Goal: Task Accomplishment & Management: Complete application form

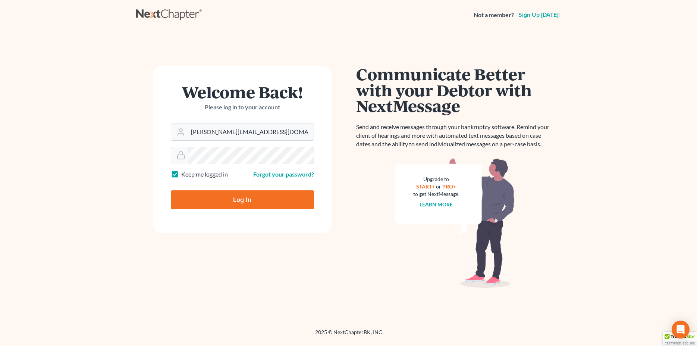
click at [263, 195] on input "Log In" at bounding box center [242, 199] width 143 height 19
type input "Thinking..."
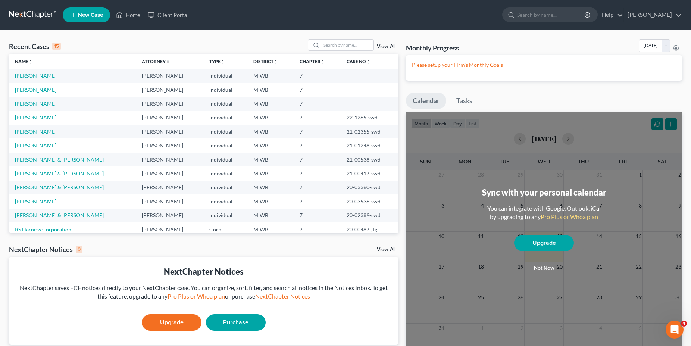
click at [23, 75] on link "[PERSON_NAME]" at bounding box center [35, 75] width 41 height 6
select select "0"
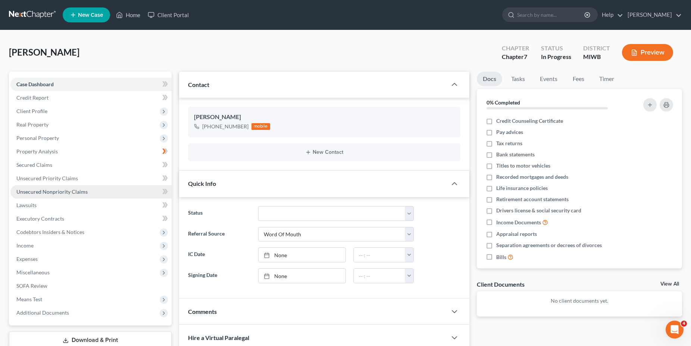
click at [154, 189] on link "Unsecured Nonpriority Claims" at bounding box center [90, 191] width 161 height 13
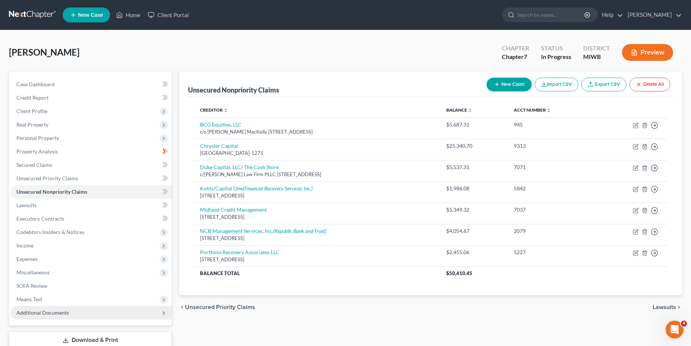
click at [55, 312] on span "Additional Documents" at bounding box center [42, 312] width 53 height 6
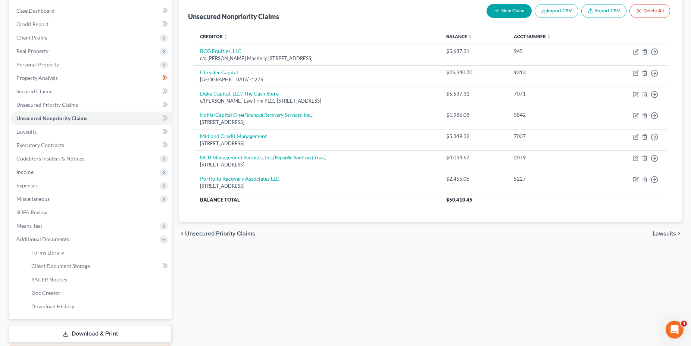
scroll to position [75, 0]
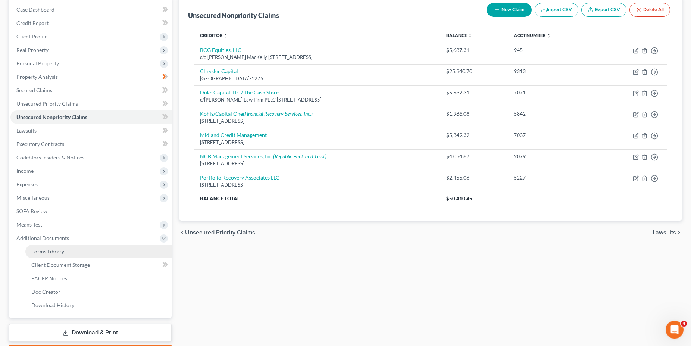
click at [56, 251] on span "Forms Library" at bounding box center [47, 251] width 33 height 6
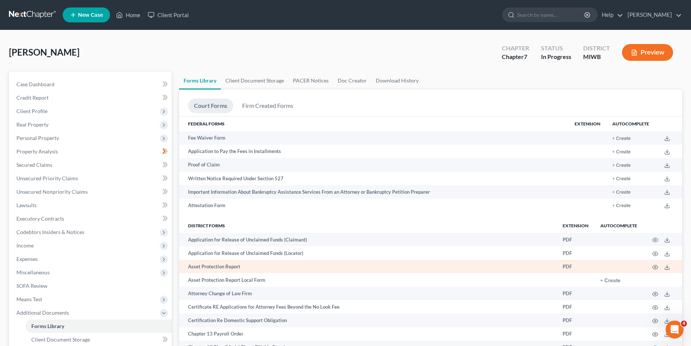
click at [384, 269] on td "Asset Protection Report" at bounding box center [367, 266] width 377 height 13
click at [667, 270] on icon at bounding box center [667, 267] width 6 height 6
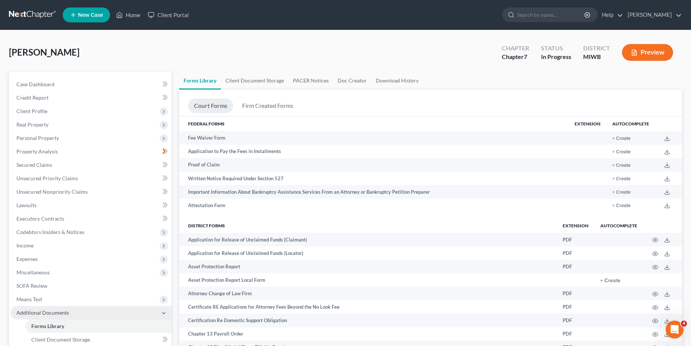
click at [162, 311] on icon at bounding box center [164, 313] width 6 height 6
click at [101, 219] on link "Executory Contracts" at bounding box center [90, 218] width 161 height 13
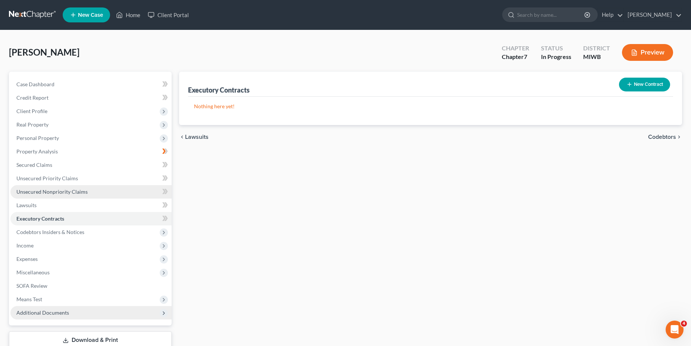
click at [77, 195] on link "Unsecured Nonpriority Claims" at bounding box center [90, 191] width 161 height 13
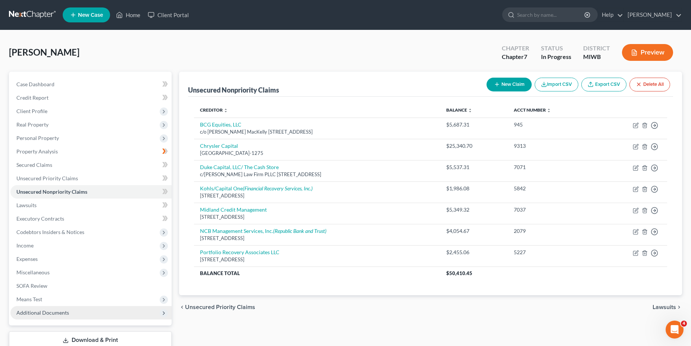
click at [509, 86] on button "New Claim" at bounding box center [508, 85] width 45 height 14
select select "0"
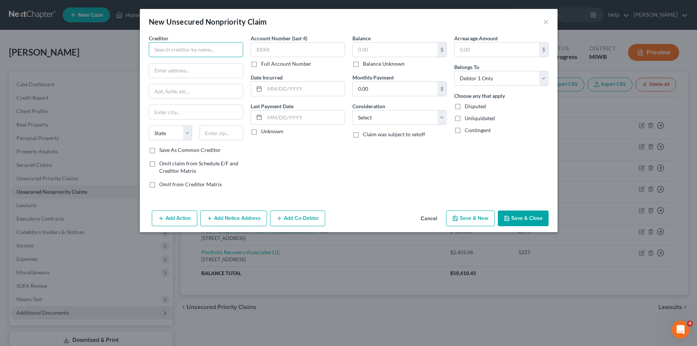
click at [162, 51] on input "text" at bounding box center [196, 49] width 94 height 15
type input "Ally Credit Card"
type input "PO Box 9222"
type input "Old Bethpage"
select select "35"
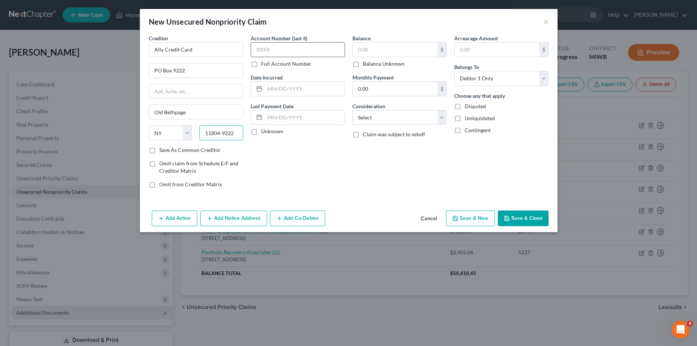
type input "11804-9222"
click at [275, 47] on input "text" at bounding box center [298, 49] width 94 height 15
click at [261, 129] on label "Unknown" at bounding box center [272, 131] width 22 height 7
click at [264, 129] on input "Unknown" at bounding box center [266, 130] width 5 height 5
checkbox input "true"
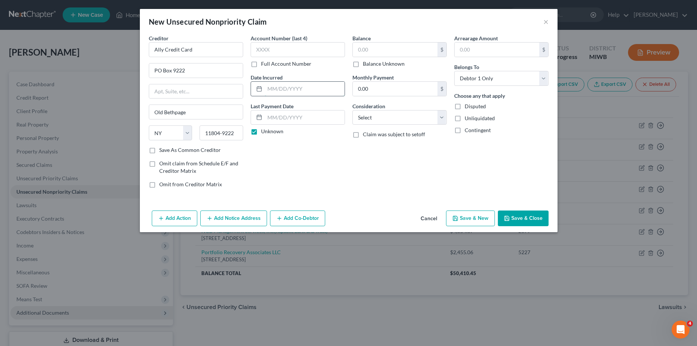
click at [284, 88] on input "text" at bounding box center [305, 89] width 80 height 14
type input "m"
type input "[DATE]"
click at [379, 51] on input "text" at bounding box center [395, 50] width 85 height 14
type input "517.00"
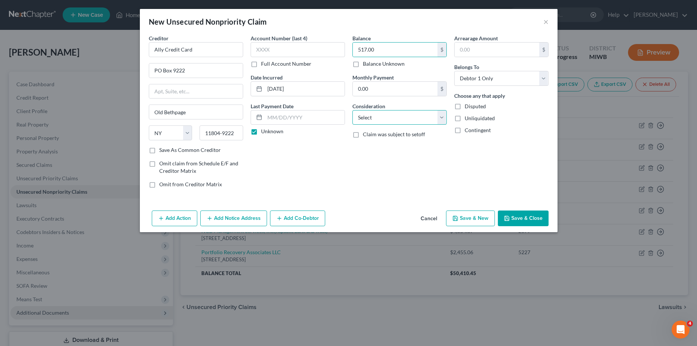
click at [352, 110] on select "Select Cable / Satellite Services Collection Agency Credit Card Debt Debt Couns…" at bounding box center [399, 117] width 94 height 15
select select "2"
click option "Credit Card Debt" at bounding box center [0, 0] width 0 height 0
click at [476, 54] on input "text" at bounding box center [497, 50] width 85 height 14
type input "517.00"
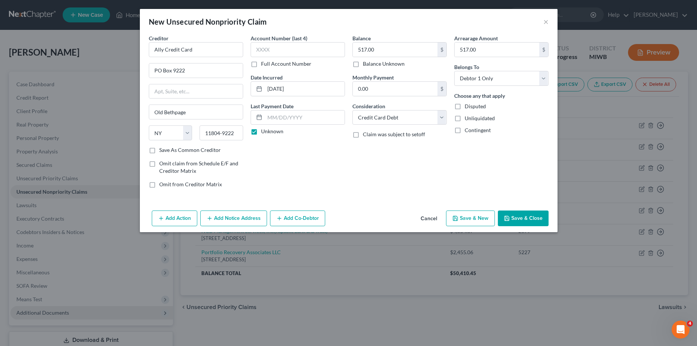
click at [465, 117] on label "Unliquidated" at bounding box center [480, 117] width 30 height 7
click at [468, 117] on input "Unliquidated" at bounding box center [470, 116] width 5 height 5
checkbox input "true"
click at [474, 219] on button "Save & New" at bounding box center [470, 218] width 49 height 16
select select "0"
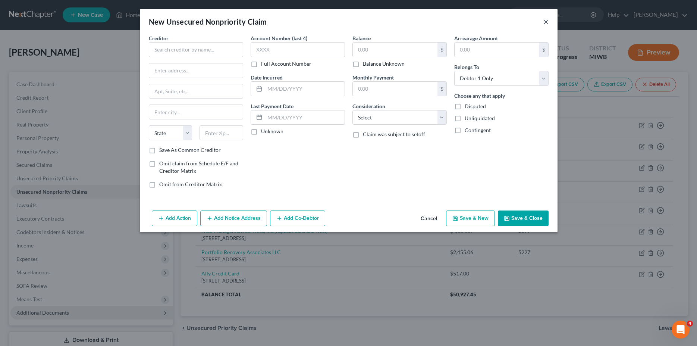
click at [545, 21] on button "×" at bounding box center [545, 21] width 5 height 9
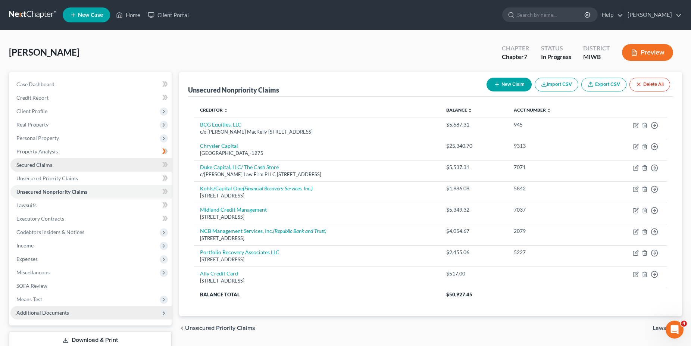
click at [52, 164] on link "Secured Claims" at bounding box center [90, 164] width 161 height 13
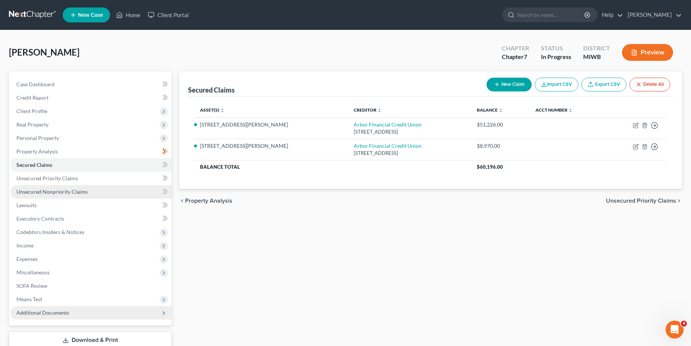
click at [59, 192] on span "Unsecured Nonpriority Claims" at bounding box center [51, 191] width 71 height 6
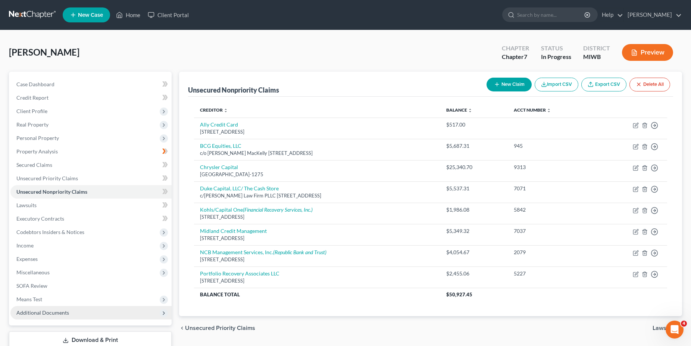
click at [514, 82] on button "New Claim" at bounding box center [508, 85] width 45 height 14
select select "0"
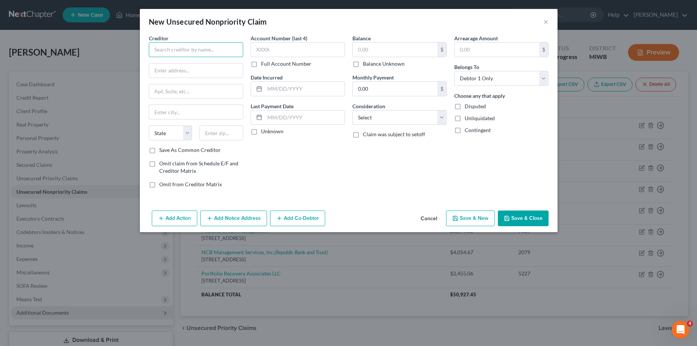
click at [191, 47] on input "text" at bounding box center [196, 49] width 94 height 15
type input "Capital One/Menards"
type input "PO Box 31293"
type input "[GEOGRAPHIC_DATA]"
select select "46"
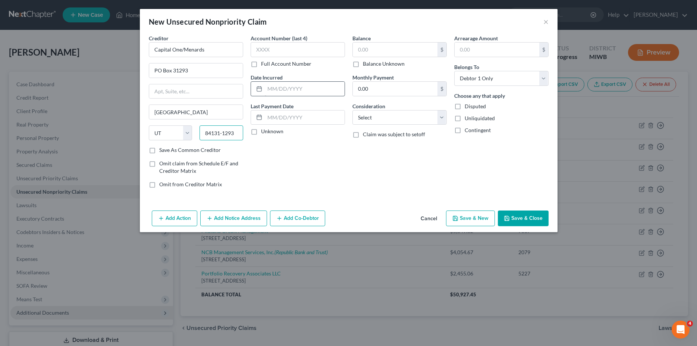
type input "84131-1293"
click at [310, 89] on input "text" at bounding box center [305, 89] width 80 height 14
type input "[DATE]"
click at [261, 132] on label "Unknown" at bounding box center [272, 131] width 22 height 7
click at [264, 132] on input "Unknown" at bounding box center [266, 130] width 5 height 5
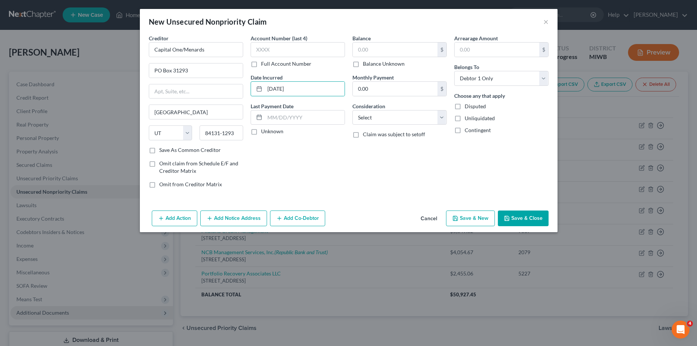
checkbox input "true"
click at [369, 51] on input "text" at bounding box center [395, 50] width 85 height 14
type input "962.00"
click at [352, 110] on select "Select Cable / Satellite Services Collection Agency Credit Card Debt Debt Couns…" at bounding box center [399, 117] width 94 height 15
select select "2"
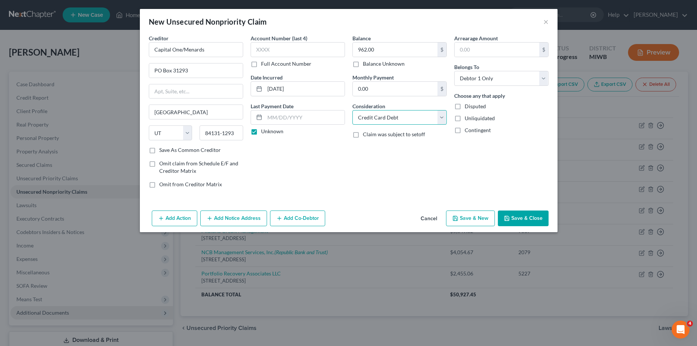
click option "Credit Card Debt" at bounding box center [0, 0] width 0 height 0
click at [476, 45] on input "text" at bounding box center [497, 50] width 85 height 14
type input "962.00"
click at [465, 118] on label "Unliquidated" at bounding box center [480, 117] width 30 height 7
click at [468, 118] on input "Unliquidated" at bounding box center [470, 116] width 5 height 5
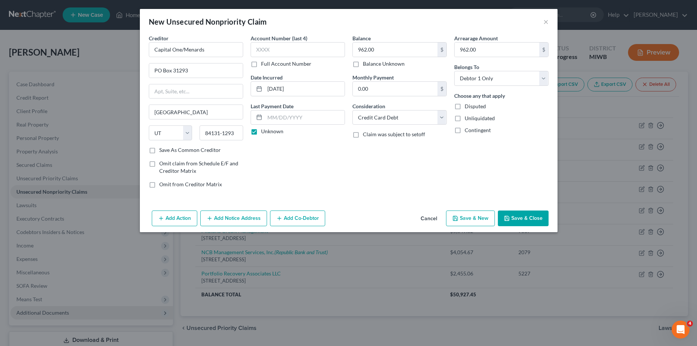
checkbox input "true"
click at [523, 219] on button "Save & Close" at bounding box center [523, 218] width 51 height 16
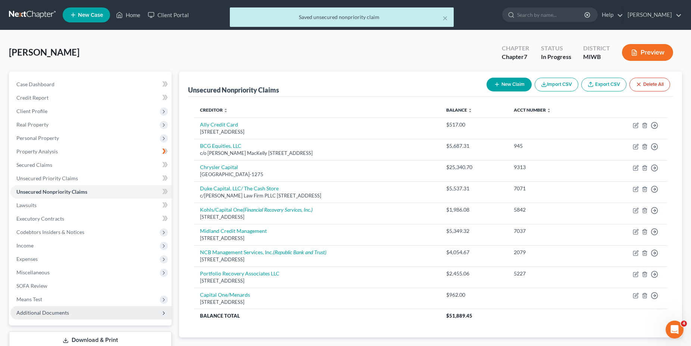
click at [644, 54] on button "Preview" at bounding box center [647, 52] width 51 height 17
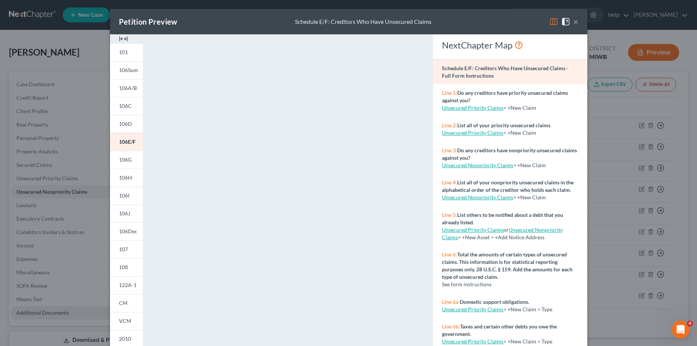
click at [62, 193] on div "Petition Preview Schedule E/F: Creditors Who Have Unsecured Claims × 101 106Sum…" at bounding box center [348, 173] width 697 height 346
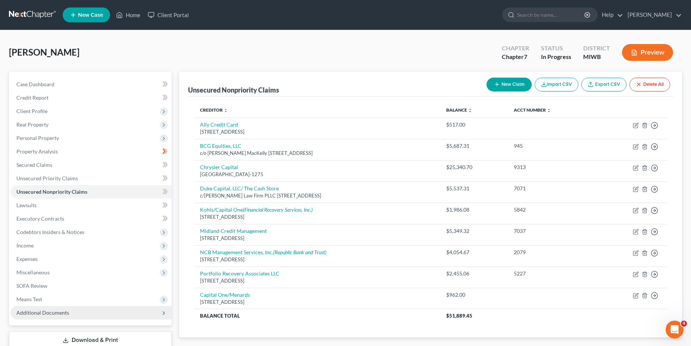
click at [513, 79] on button "New Claim" at bounding box center [508, 85] width 45 height 14
select select "0"
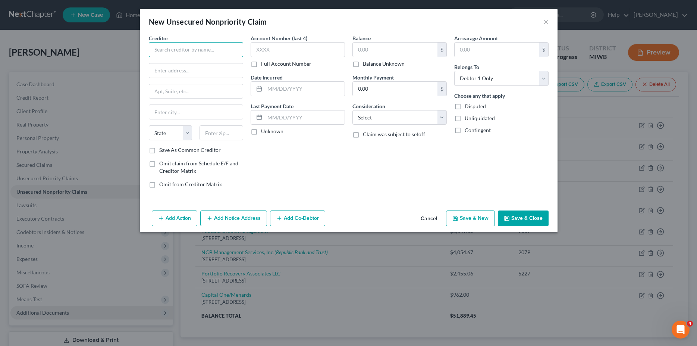
click at [164, 48] on input "text" at bounding box center [196, 49] width 94 height 15
type input "CB Indigo"
type input "PO Box 4499"
type input "Beaverton"
select select "38"
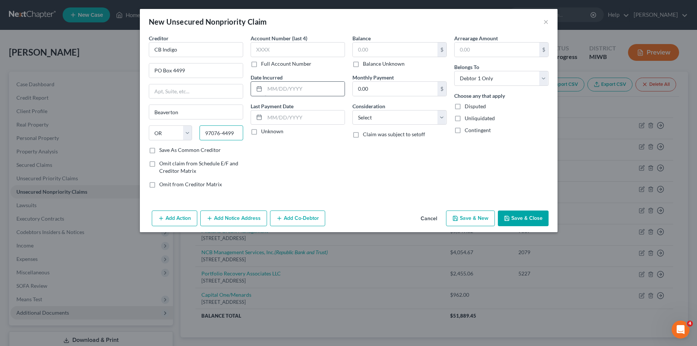
type input "97076-4499"
click at [306, 89] on input "text" at bounding box center [305, 89] width 80 height 14
type input "[DATE]"
click at [261, 133] on label "Unknown" at bounding box center [272, 131] width 22 height 7
click at [264, 132] on input "Unknown" at bounding box center [266, 130] width 5 height 5
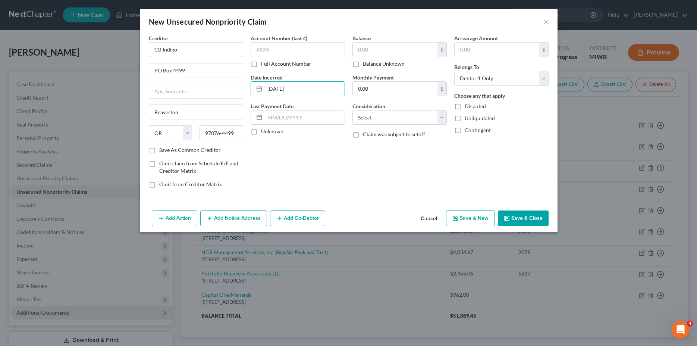
checkbox input "true"
click at [379, 46] on input "text" at bounding box center [395, 50] width 85 height 14
type input "92.00"
click at [352, 110] on select "Select Cable / Satellite Services Collection Agency Credit Card Debt Debt Couns…" at bounding box center [399, 117] width 94 height 15
select select "2"
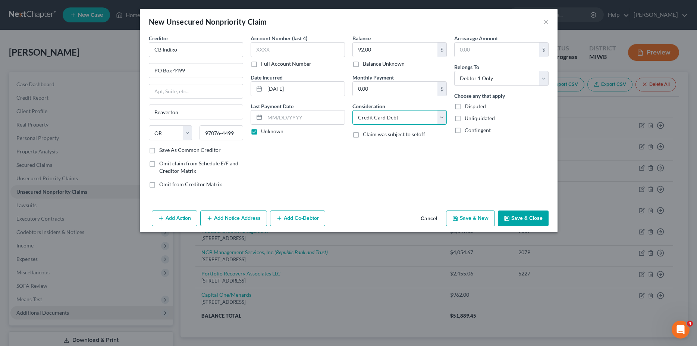
click option "Credit Card Debt" at bounding box center [0, 0] width 0 height 0
click at [475, 48] on input "text" at bounding box center [497, 50] width 85 height 14
type input "92.00"
click at [465, 118] on label "Unliquidated" at bounding box center [480, 117] width 30 height 7
click at [468, 118] on input "Unliquidated" at bounding box center [470, 116] width 5 height 5
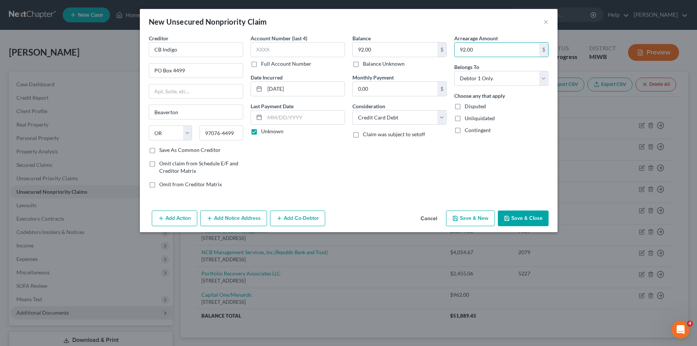
checkbox input "true"
click at [469, 216] on button "Save & New" at bounding box center [470, 218] width 49 height 16
select select "0"
click at [545, 22] on button "×" at bounding box center [545, 21] width 5 height 9
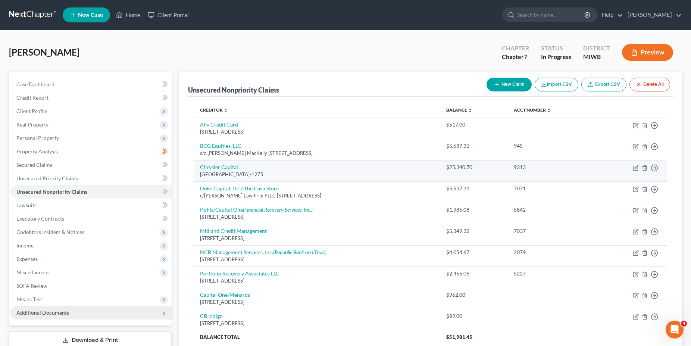
click at [257, 171] on div "[GEOGRAPHIC_DATA]-1275" at bounding box center [317, 174] width 234 height 7
click at [636, 168] on icon "button" at bounding box center [635, 168] width 6 height 6
select select "45"
select select "4"
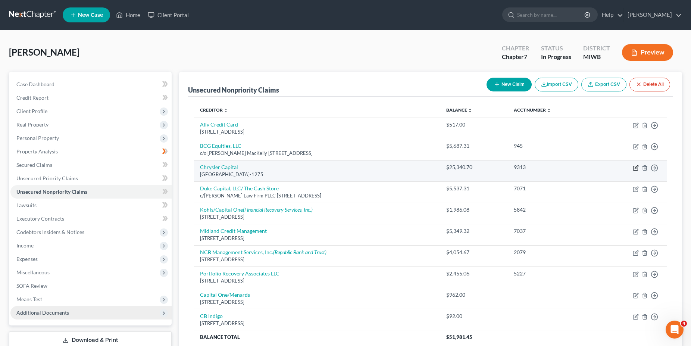
select select "0"
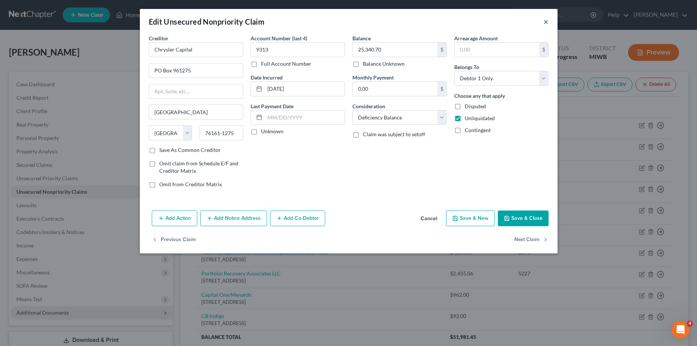
click at [545, 22] on button "×" at bounding box center [545, 21] width 5 height 9
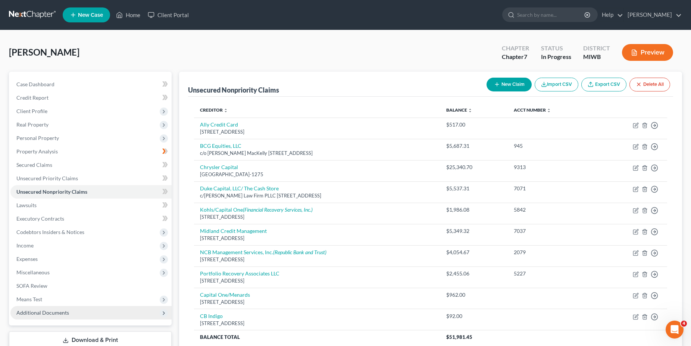
click at [510, 85] on button "New Claim" at bounding box center [508, 85] width 45 height 14
select select "0"
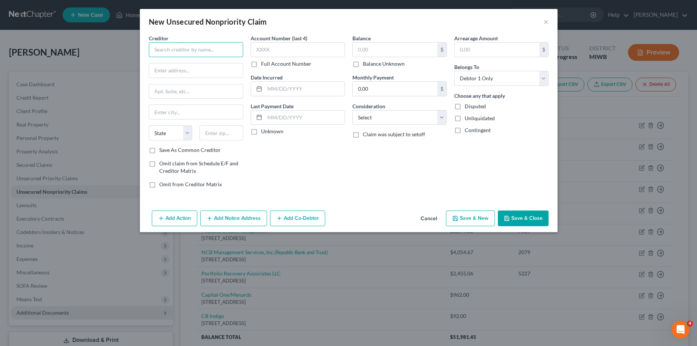
click at [183, 47] on input "text" at bounding box center [196, 49] width 94 height 15
type input "Credit One Bank"
type input "PO Box 98873"
type input "[GEOGRAPHIC_DATA]"
select select "31"
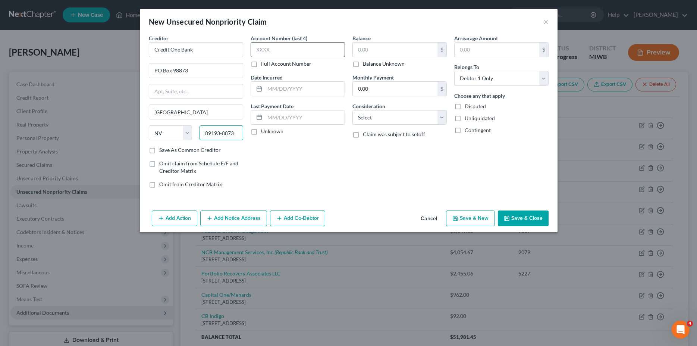
type input "89193-8873"
click at [274, 49] on input "text" at bounding box center [298, 49] width 94 height 15
type input "4127"
type input "[DATE]"
click at [261, 132] on label "Unknown" at bounding box center [272, 131] width 22 height 7
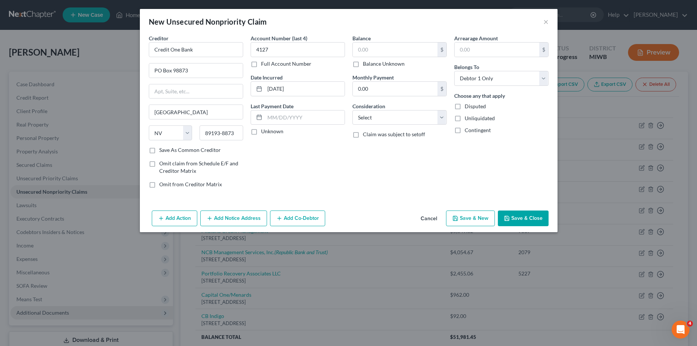
click at [264, 132] on input "Unknown" at bounding box center [266, 130] width 5 height 5
checkbox input "true"
click at [373, 50] on input "text" at bounding box center [395, 50] width 85 height 14
type input "269.00"
click at [352, 110] on select "Select Cable / Satellite Services Collection Agency Credit Card Debt Debt Couns…" at bounding box center [399, 117] width 94 height 15
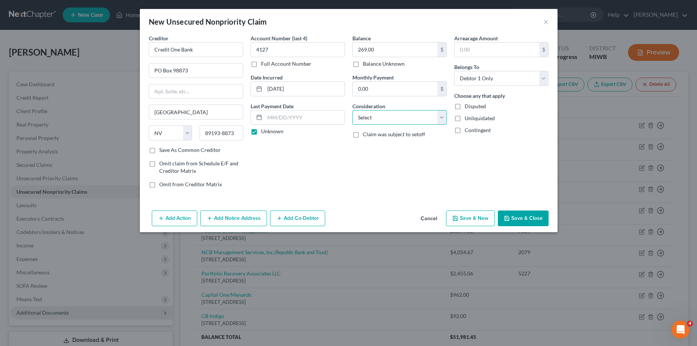
select select "2"
click option "Credit Card Debt" at bounding box center [0, 0] width 0 height 0
type input "269.00"
click at [465, 116] on label "Unliquidated" at bounding box center [480, 117] width 30 height 7
click at [468, 116] on input "Unliquidated" at bounding box center [470, 116] width 5 height 5
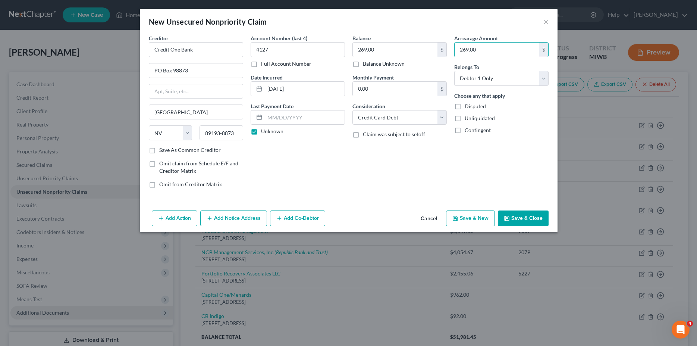
checkbox input "true"
click at [471, 216] on button "Save & New" at bounding box center [470, 218] width 49 height 16
select select "0"
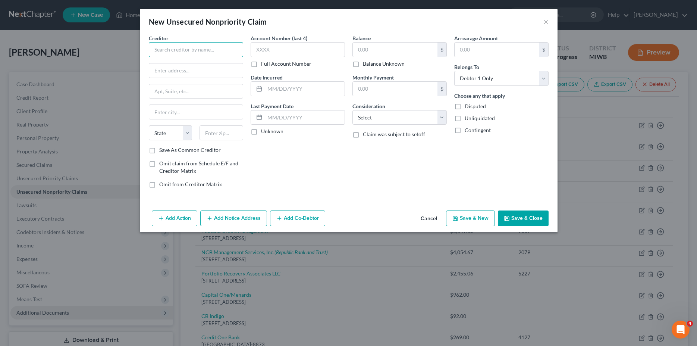
click at [162, 53] on input "text" at bounding box center [196, 49] width 94 height 15
type input "Mission Lane Tab Bank"
type input "PO Box 105286"
type input "[GEOGRAPHIC_DATA]"
select select "10"
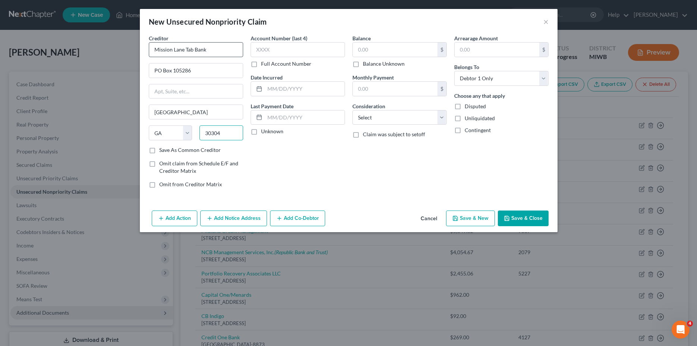
type input "30304"
click at [302, 93] on input "text" at bounding box center [305, 89] width 80 height 14
type input "[DATE]"
click at [261, 133] on label "Unknown" at bounding box center [272, 131] width 22 height 7
click at [264, 132] on input "Unknown" at bounding box center [266, 130] width 5 height 5
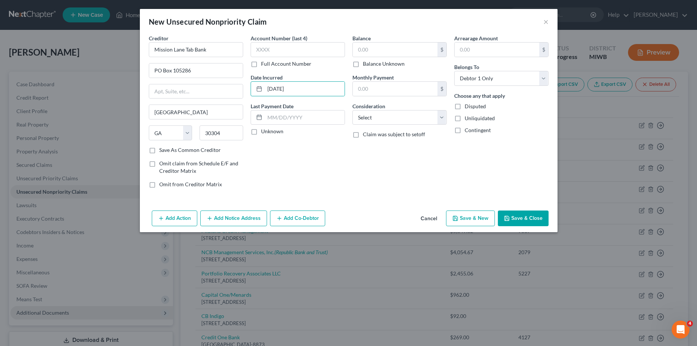
checkbox input "true"
click at [381, 48] on input "text" at bounding box center [395, 50] width 85 height 14
type input "282.00"
click at [352, 110] on select "Select Cable / Satellite Services Collection Agency Credit Card Debt Debt Couns…" at bounding box center [399, 117] width 94 height 15
select select "2"
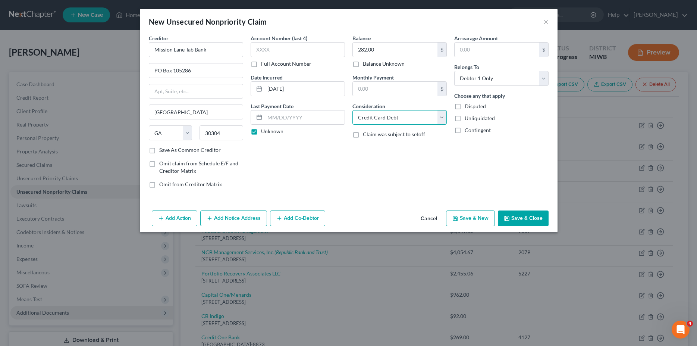
click option "Credit Card Debt" at bounding box center [0, 0] width 0 height 0
click at [483, 50] on input "text" at bounding box center [497, 50] width 85 height 14
type input "282.00"
click at [474, 220] on button "Save & New" at bounding box center [470, 218] width 49 height 16
select select "0"
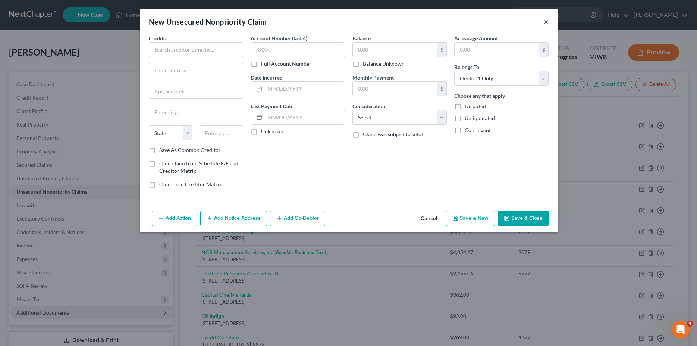
click at [547, 21] on button "×" at bounding box center [545, 21] width 5 height 9
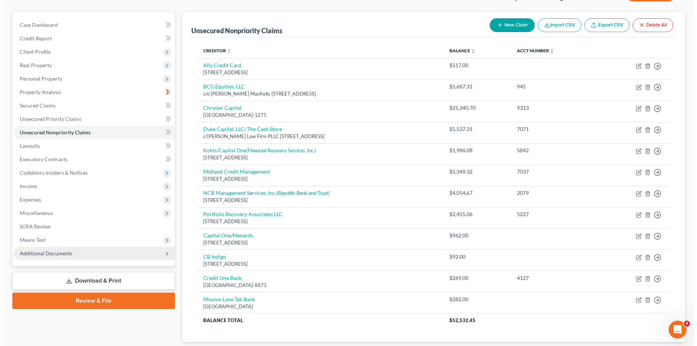
scroll to position [61, 0]
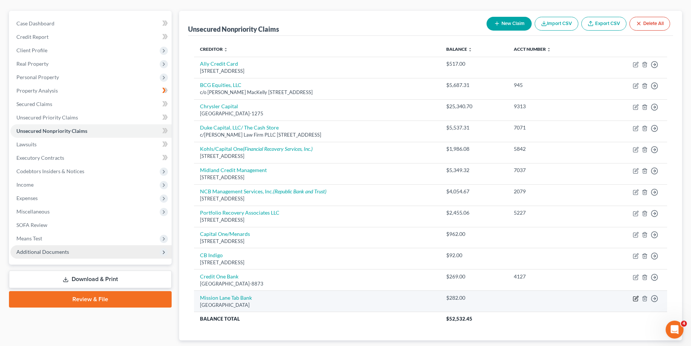
click at [633, 298] on icon "button" at bounding box center [635, 298] width 4 height 4
select select "10"
select select "2"
select select "0"
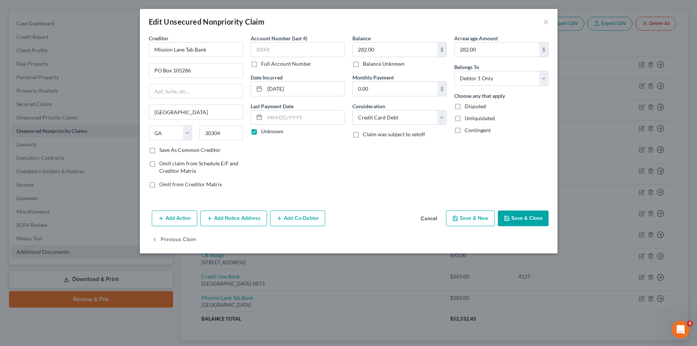
click at [234, 217] on button "Add Notice Address" at bounding box center [233, 218] width 67 height 16
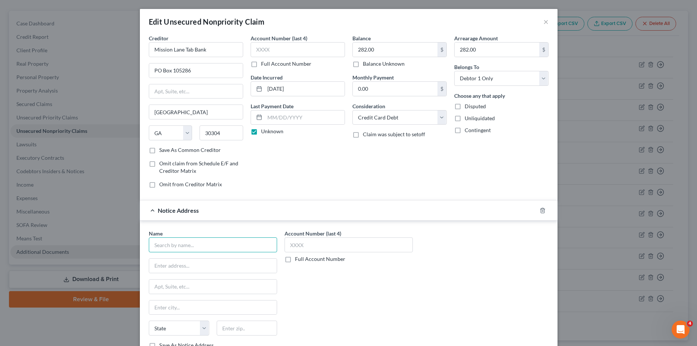
click at [191, 242] on input "text" at bounding box center [213, 244] width 128 height 15
type input "Mission Lane Tab Bank"
type input "1504 Bellevile St"
type input "[GEOGRAPHIC_DATA]"
select select "48"
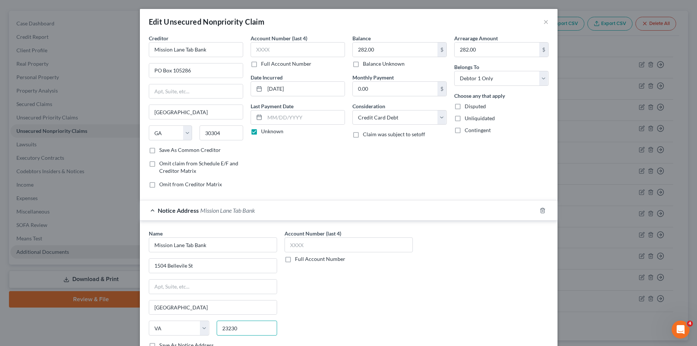
type input "23230"
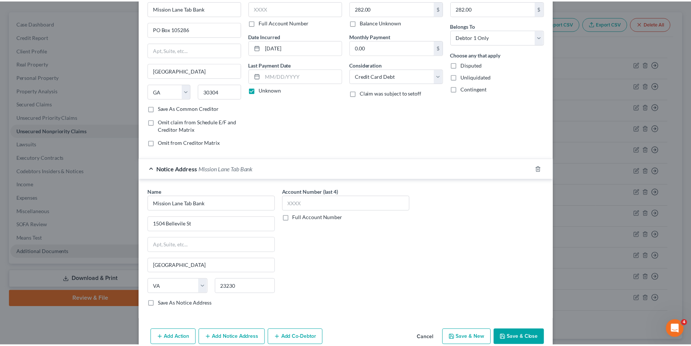
scroll to position [42, 0]
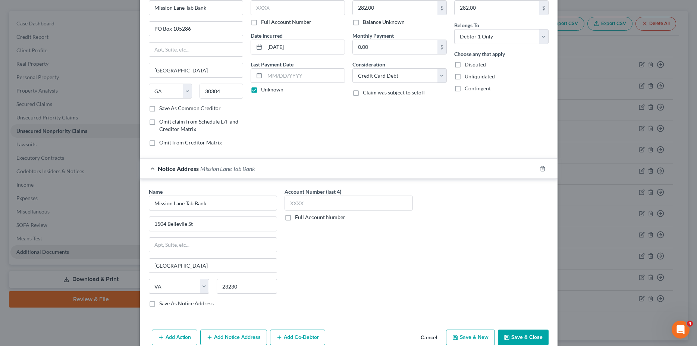
click at [510, 333] on button "Save & Close" at bounding box center [523, 337] width 51 height 16
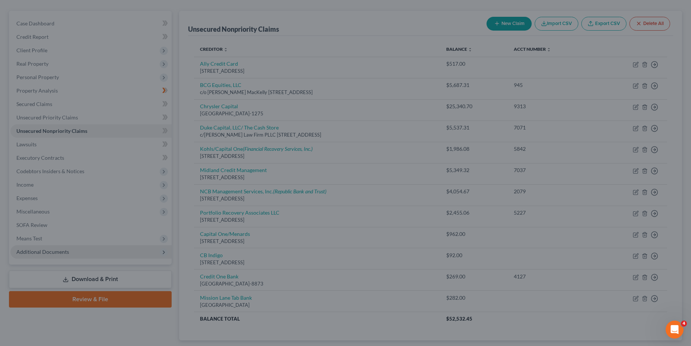
scroll to position [0, 0]
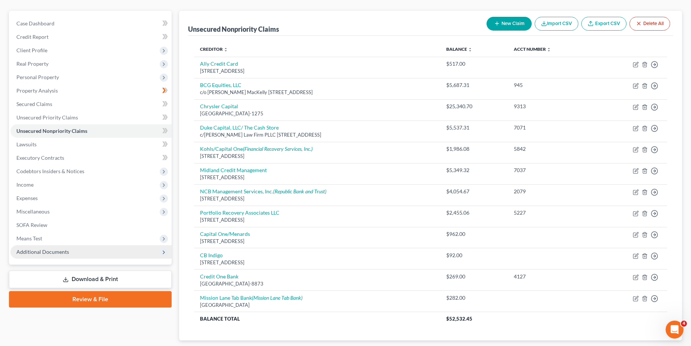
click at [509, 21] on button "New Claim" at bounding box center [508, 24] width 45 height 14
select select "0"
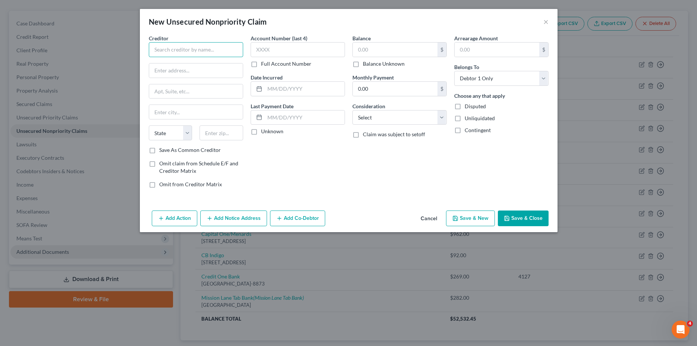
click at [164, 52] on input "text" at bounding box center [196, 49] width 94 height 15
type input "Y"
type input "TBOM/Milestone"
type input "PO Box 4499"
type input "M"
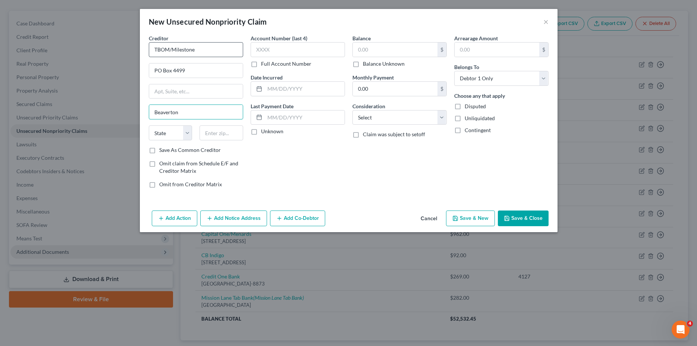
type input "Beaverton"
select select "38"
type input "[DATE]"
click at [261, 132] on label "Unknown" at bounding box center [272, 131] width 22 height 7
click at [264, 132] on input "Unknown" at bounding box center [266, 130] width 5 height 5
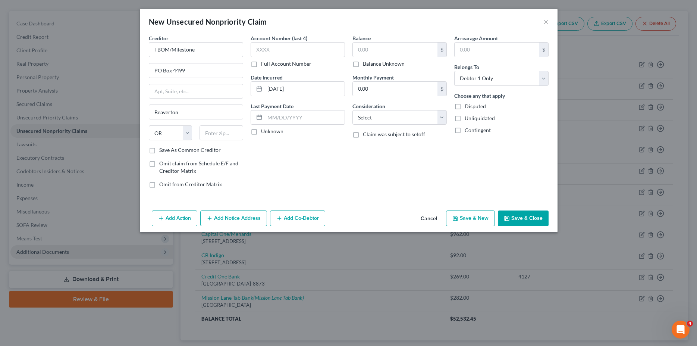
checkbox input "true"
click at [380, 56] on input "text" at bounding box center [395, 50] width 85 height 14
type input "920.00"
click at [352, 110] on select "Select Cable / Satellite Services Collection Agency Credit Card Debt Debt Couns…" at bounding box center [399, 117] width 94 height 15
select select "2"
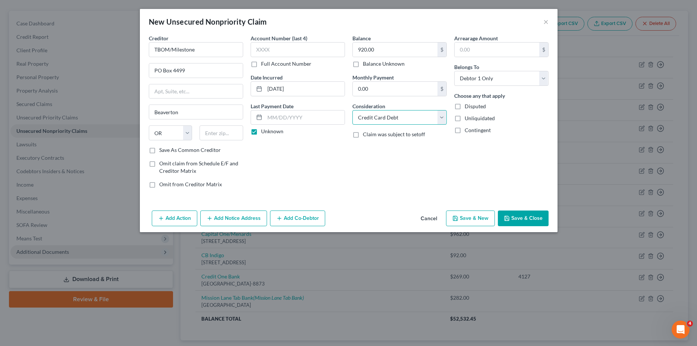
click option "Credit Card Debt" at bounding box center [0, 0] width 0 height 0
click at [477, 55] on input "text" at bounding box center [497, 50] width 85 height 14
type input "920.00"
click at [465, 117] on label "Unliquidated" at bounding box center [480, 117] width 30 height 7
click at [468, 117] on input "Unliquidated" at bounding box center [470, 116] width 5 height 5
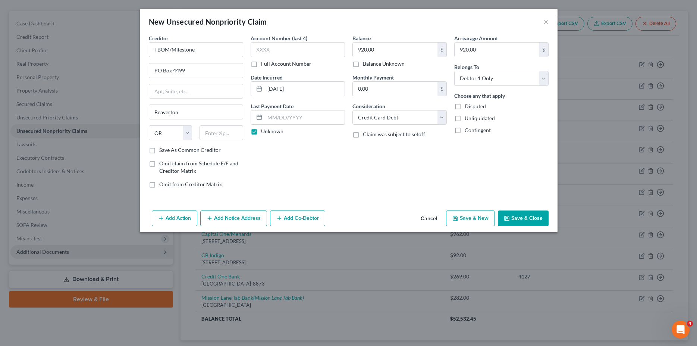
checkbox input "true"
click at [467, 220] on button "Save & New" at bounding box center [470, 218] width 49 height 16
select select "0"
click at [161, 50] on input "text" at bounding box center [196, 49] width 94 height 15
click at [546, 20] on button "×" at bounding box center [545, 21] width 5 height 9
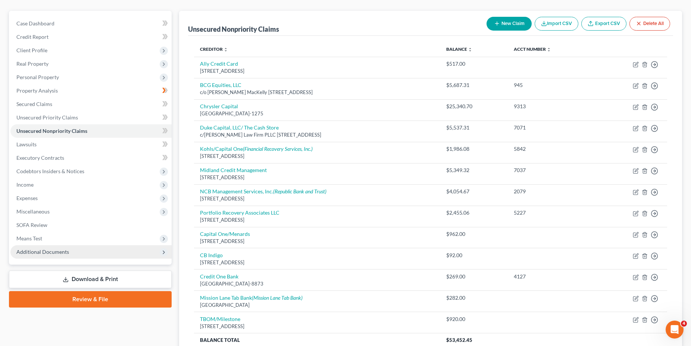
click at [503, 24] on button "New Claim" at bounding box center [508, 24] width 45 height 14
select select "0"
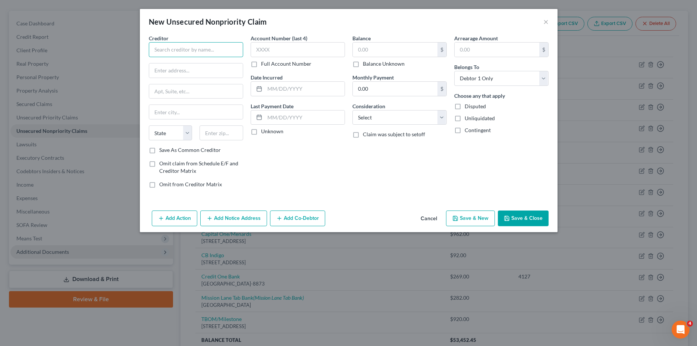
click at [166, 53] on input "text" at bounding box center [196, 49] width 94 height 15
type input "First Premier"
type input "[STREET_ADDRESS][PERSON_NAME]"
type input "[GEOGRAPHIC_DATA]"
select select "43"
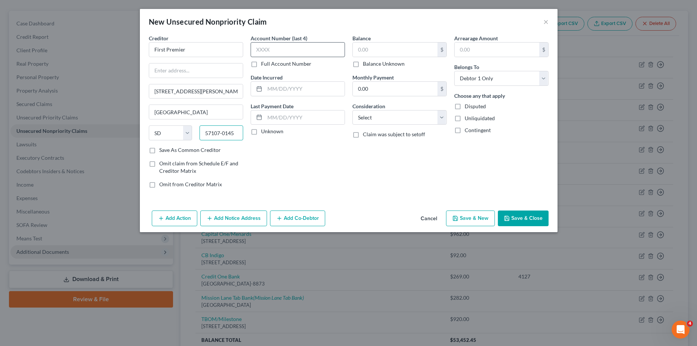
type input "57107-0145"
click at [283, 48] on input "text" at bounding box center [298, 49] width 94 height 15
click at [264, 90] on div at bounding box center [258, 89] width 14 height 14
click at [306, 87] on input "text" at bounding box center [305, 89] width 80 height 14
type input "[DATE]"
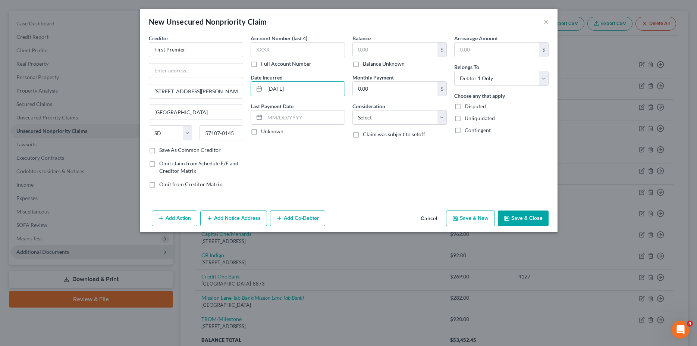
click at [261, 131] on label "Unknown" at bounding box center [272, 131] width 22 height 7
click at [264, 131] on input "Unknown" at bounding box center [266, 130] width 5 height 5
checkbox input "true"
click at [374, 46] on input "text" at bounding box center [395, 50] width 85 height 14
type input "976.00"
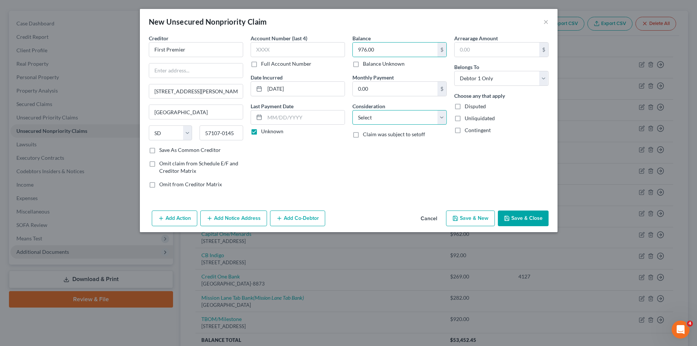
click at [352, 110] on select "Select Cable / Satellite Services Collection Agency Credit Card Debt Debt Couns…" at bounding box center [399, 117] width 94 height 15
select select "2"
click option "Credit Card Debt" at bounding box center [0, 0] width 0 height 0
click at [472, 48] on input "text" at bounding box center [497, 50] width 85 height 14
type input "976.00"
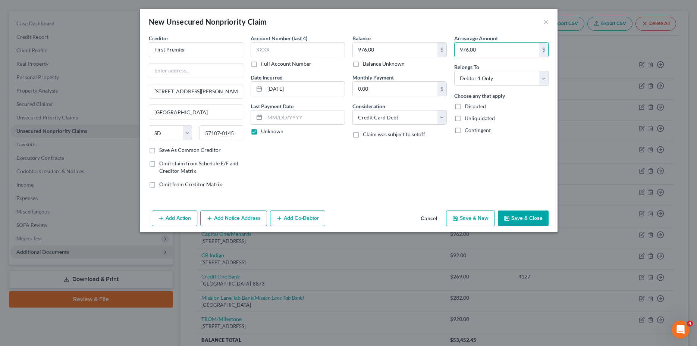
click at [472, 216] on button "Save & New" at bounding box center [470, 218] width 49 height 16
select select "0"
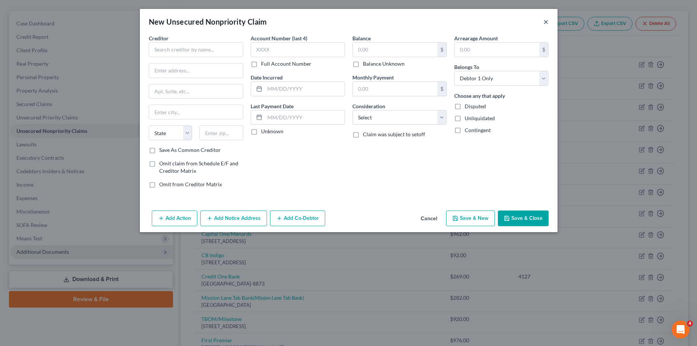
click at [547, 21] on button "×" at bounding box center [545, 21] width 5 height 9
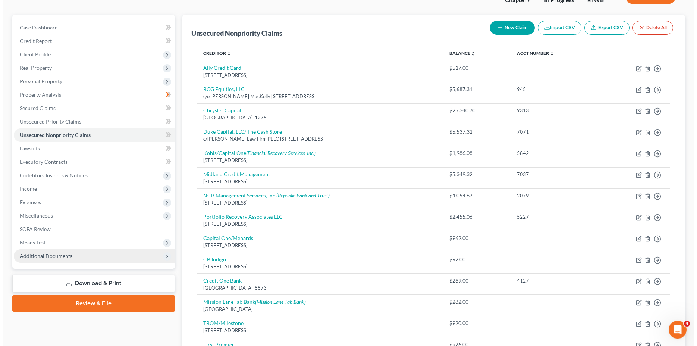
scroll to position [55, 0]
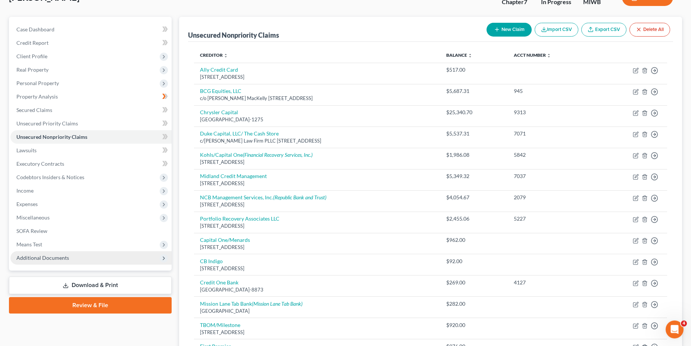
click at [504, 28] on button "New Claim" at bounding box center [508, 30] width 45 height 14
select select "0"
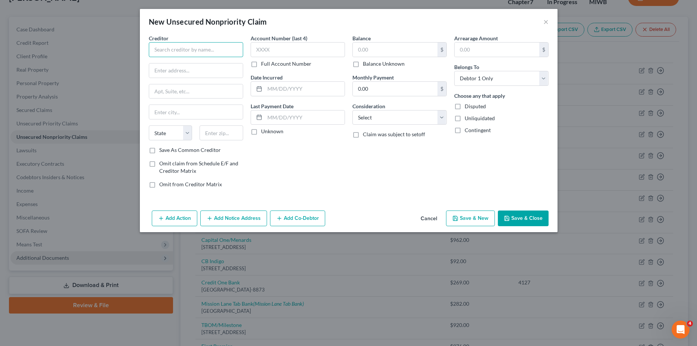
click at [183, 51] on input "text" at bounding box center [196, 49] width 94 height 15
type input "[PERSON_NAME] Bank"
type input "PO Box 9201"
type input "10705 [PERSON_NAME]"
type input "Old Bethpage"
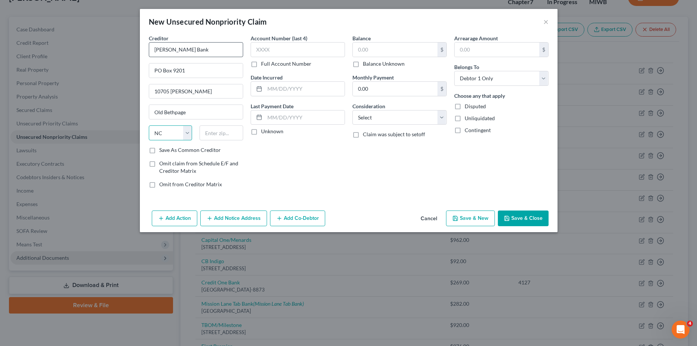
select select "35"
type input "11804-9001"
type input "[DATE]"
click at [261, 132] on label "Unknown" at bounding box center [272, 131] width 22 height 7
click at [264, 132] on input "Unknown" at bounding box center [266, 130] width 5 height 5
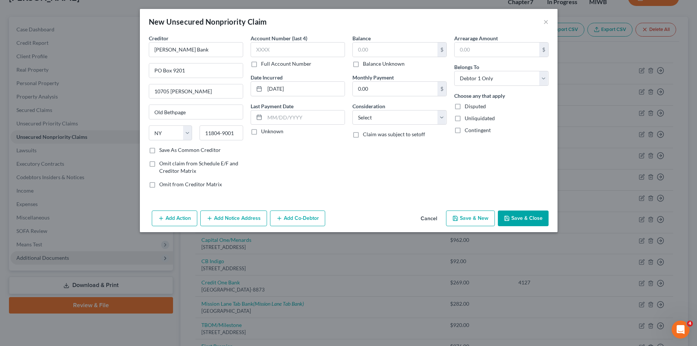
checkbox input "true"
click at [378, 53] on input "text" at bounding box center [395, 50] width 85 height 14
type input "2,492.00"
click at [352, 110] on select "Select Cable / Satellite Services Collection Agency Credit Card Debt Debt Couns…" at bounding box center [399, 117] width 94 height 15
select select "2"
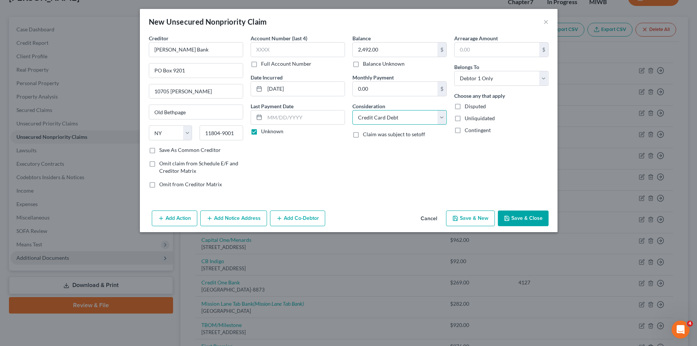
click option "Credit Card Debt" at bounding box center [0, 0] width 0 height 0
click at [477, 53] on input "text" at bounding box center [497, 50] width 85 height 14
type input "2,492.00"
click at [465, 119] on label "Unliquidated" at bounding box center [480, 117] width 30 height 7
click at [468, 119] on input "Unliquidated" at bounding box center [470, 116] width 5 height 5
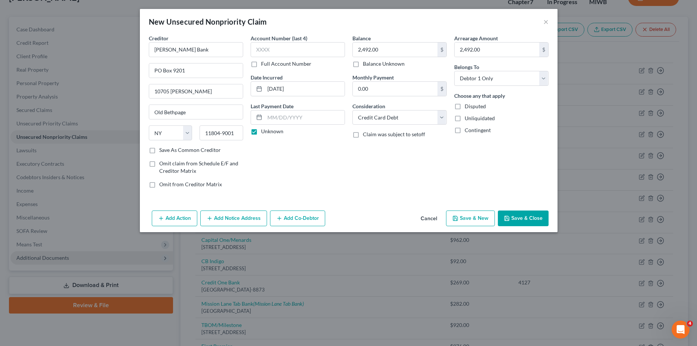
checkbox input "true"
click at [473, 218] on button "Save & New" at bounding box center [470, 218] width 49 height 16
select select "0"
click at [163, 50] on input "text" at bounding box center [196, 49] width 94 height 15
type input "Progressive"
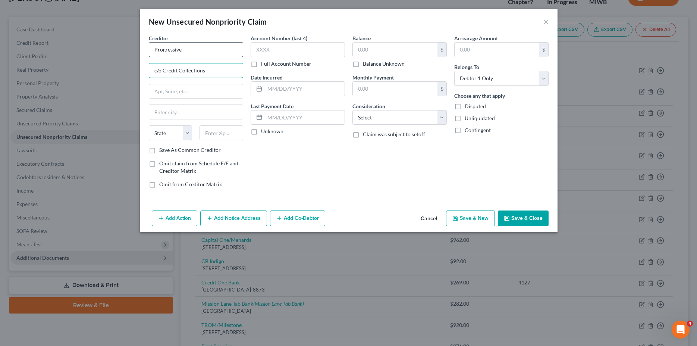
type input "c/o Credit Collections"
type input "[STREET_ADDRESS]"
type input "[PERSON_NAME]"
click at [163, 50] on input "Progressive" at bounding box center [196, 49] width 94 height 15
type input "ProMAgressive"
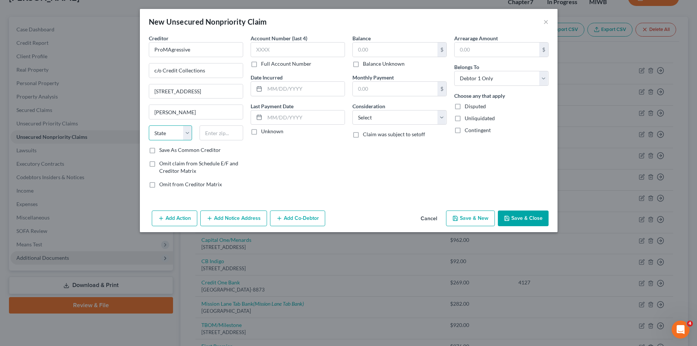
click at [149, 125] on select "State [US_STATE] AK AR AZ CA CO CT DE DC [GEOGRAPHIC_DATA] [GEOGRAPHIC_DATA] GU…" at bounding box center [171, 132] width 44 height 15
select select "22"
click option "MA" at bounding box center [0, 0] width 0 height 0
click at [220, 132] on input "text" at bounding box center [221, 132] width 44 height 15
type input "02062-2679"
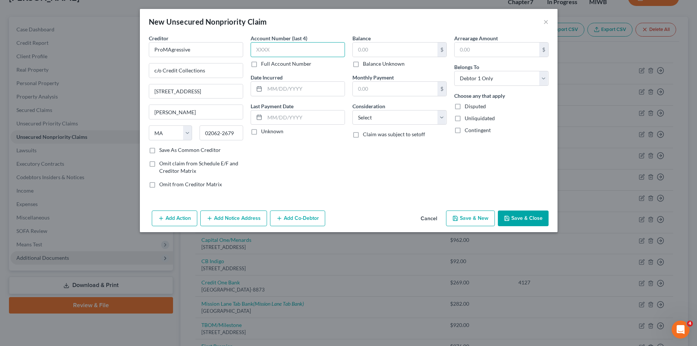
click at [264, 49] on input "text" at bounding box center [298, 49] width 94 height 15
type input "28xx"
type input "[DATE]"
click at [261, 131] on label "Unknown" at bounding box center [272, 131] width 22 height 7
click at [264, 131] on input "Unknown" at bounding box center [266, 130] width 5 height 5
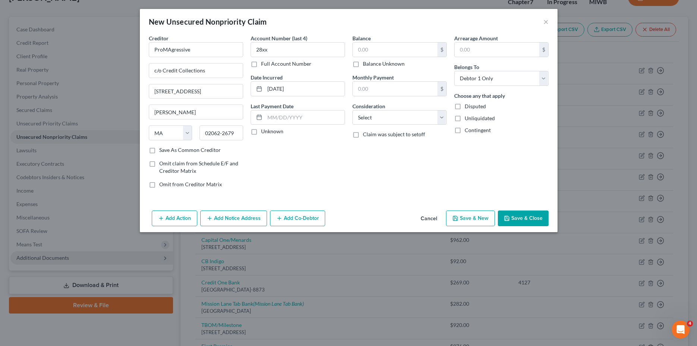
checkbox input "true"
click at [372, 54] on input "text" at bounding box center [395, 50] width 85 height 14
type input "741.00"
click at [352, 110] on select "Select Cable / Satellite Services Collection Agency Credit Card Debt Debt Couns…" at bounding box center [399, 117] width 94 height 15
select select "1"
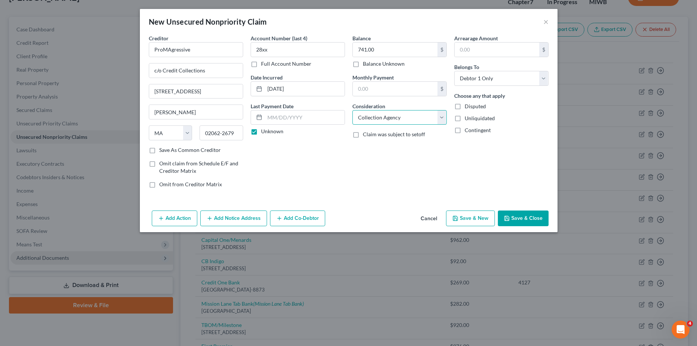
click option "Collection Agency" at bounding box center [0, 0] width 0 height 0
click at [169, 49] on input "ProMAgressive" at bounding box center [196, 49] width 94 height 15
type input "Progressive"
click at [472, 51] on input "text" at bounding box center [497, 50] width 85 height 14
type input "741.00"
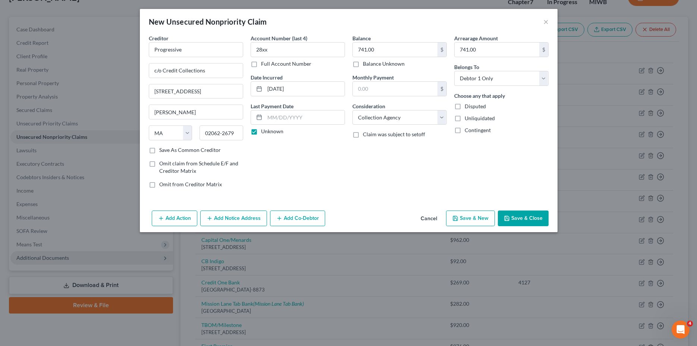
click at [465, 119] on label "Unliquidated" at bounding box center [480, 117] width 30 height 7
click at [468, 119] on input "Unliquidated" at bounding box center [470, 116] width 5 height 5
checkbox input "true"
click at [475, 218] on button "Save & New" at bounding box center [470, 218] width 49 height 16
select select "0"
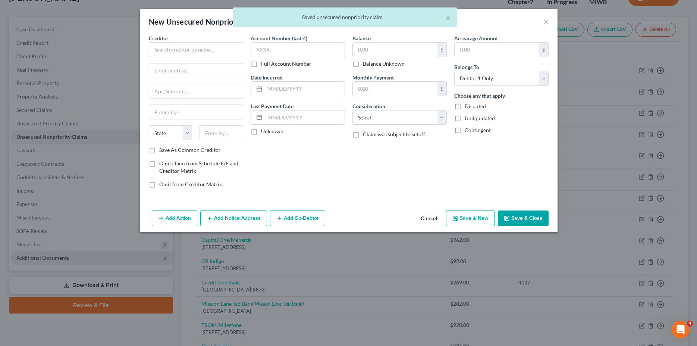
click at [402, 165] on div "Balance $ Balance Unknown Balance Undetermined $ Balance Unknown Monthly Paymen…" at bounding box center [400, 114] width 102 height 160
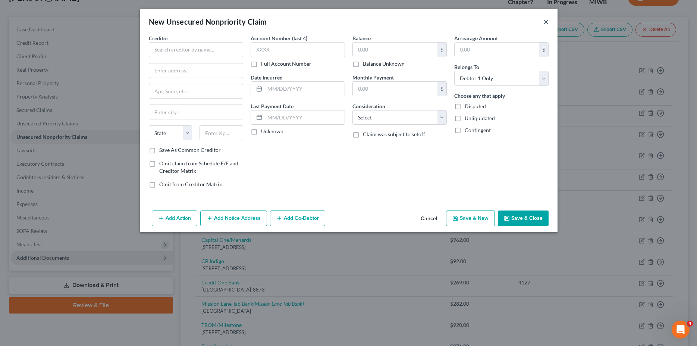
click at [544, 23] on button "×" at bounding box center [545, 21] width 5 height 9
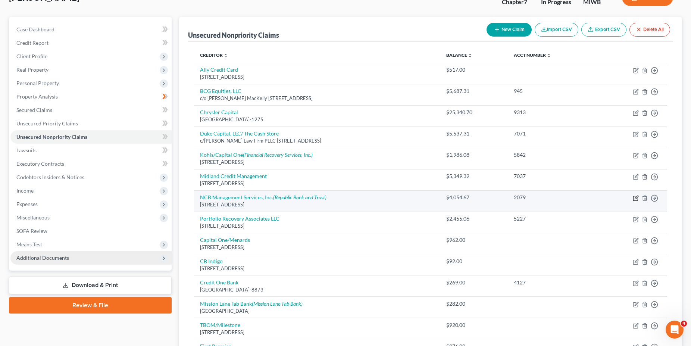
click at [638, 199] on icon "button" at bounding box center [635, 198] width 6 height 6
select select "39"
select select "2"
select select "0"
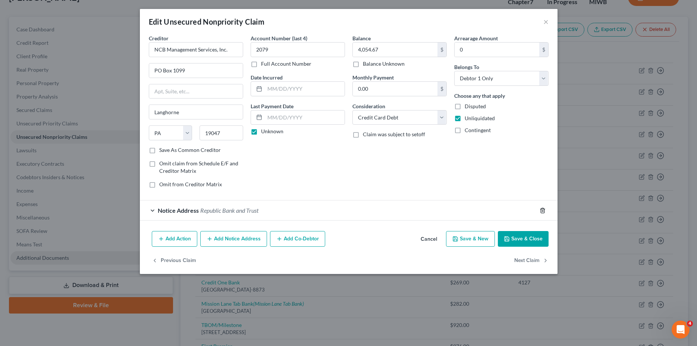
click at [543, 209] on icon "button" at bounding box center [542, 210] width 3 height 5
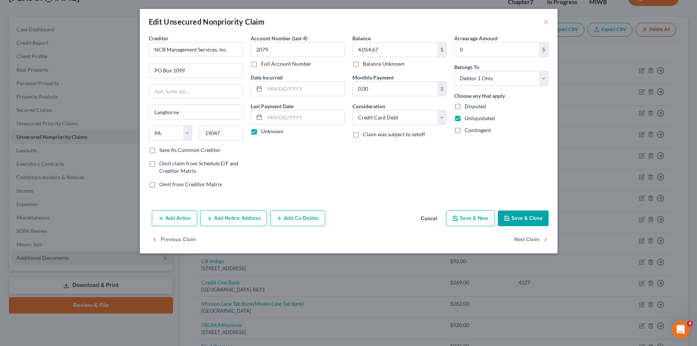
click at [237, 217] on button "Add Notice Address" at bounding box center [233, 218] width 67 height 16
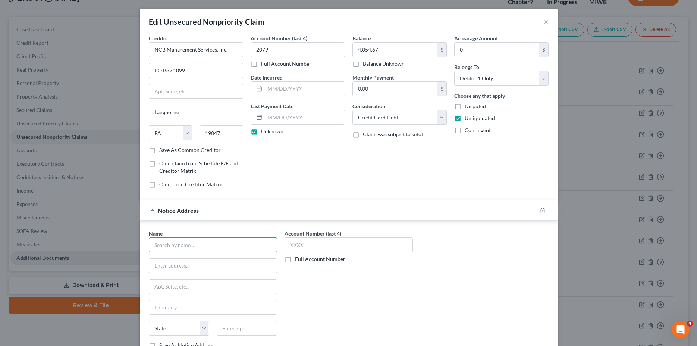
click at [161, 243] on input "text" at bounding box center [213, 244] width 128 height 15
type input "Republic Bank and Trust Co."
type input "1 Allied Dr."
type input "Trevose"
select select "39"
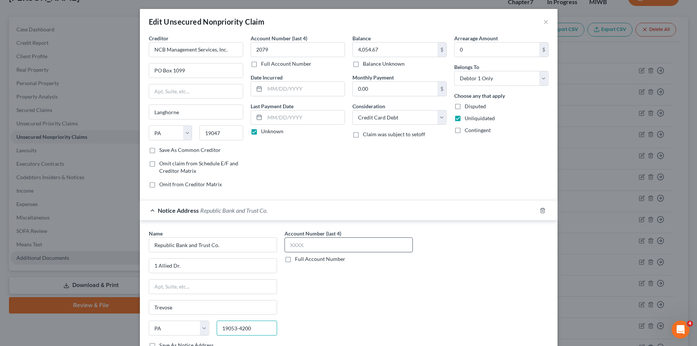
type input "19053-4200"
click at [304, 248] on input "text" at bounding box center [348, 244] width 128 height 15
type input "2079"
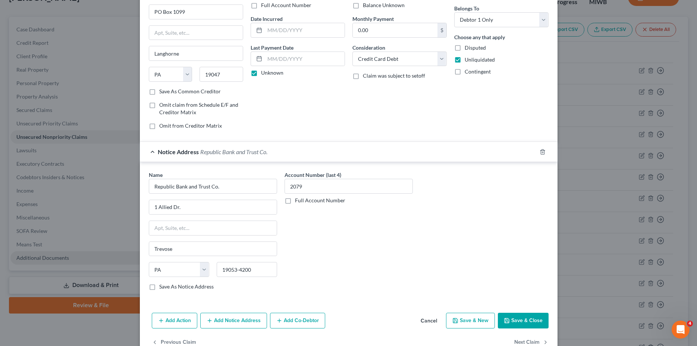
scroll to position [63, 0]
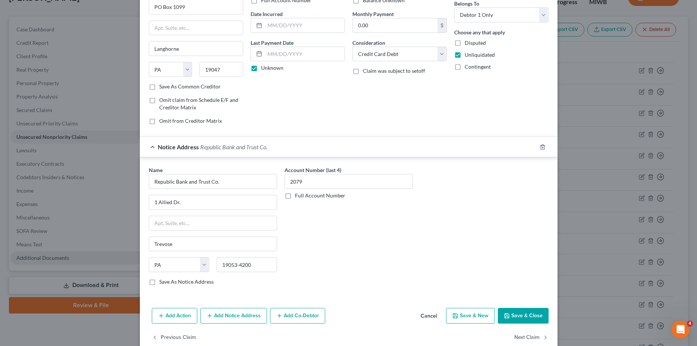
click at [517, 316] on button "Save & Close" at bounding box center [523, 316] width 51 height 16
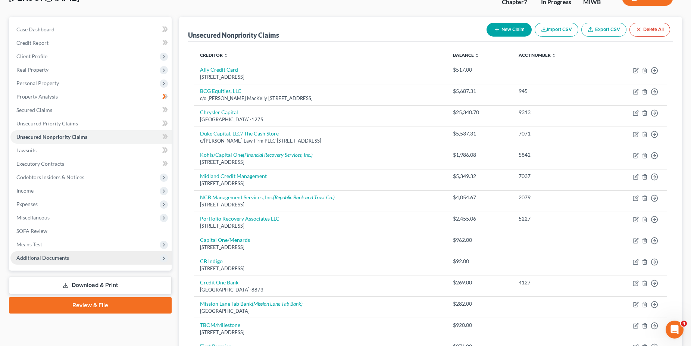
click at [528, 315] on td at bounding box center [554, 306] width 85 height 21
click at [370, 37] on div "Unsecured Nonpriority Claims New Claim Import CSV Export CSV Delete All" at bounding box center [430, 29] width 485 height 25
click at [509, 29] on button "New Claim" at bounding box center [508, 30] width 45 height 14
select select "0"
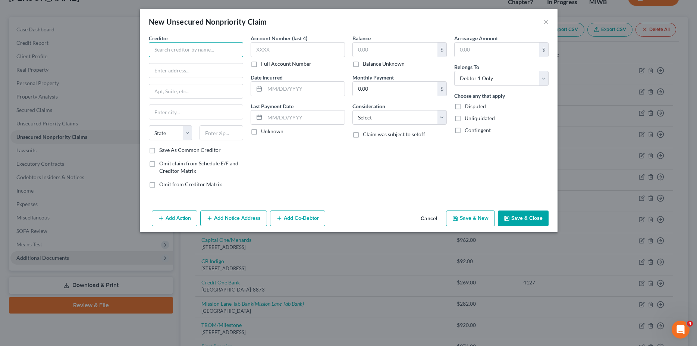
click at [182, 49] on input "text" at bounding box center [196, 49] width 94 height 15
type input "Netflix"
type input "c/o Telecom"
type input "PO Box 4500"
type input "[PERSON_NAME]"
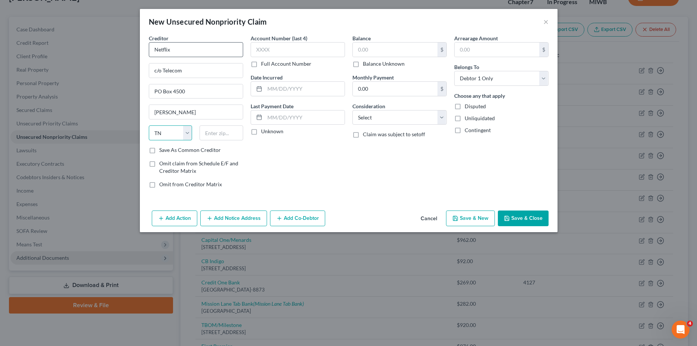
select select "45"
type input "75013"
click at [305, 91] on input "text" at bounding box center [305, 89] width 80 height 14
type input "[DATE]"
click at [261, 131] on label "Unknown" at bounding box center [272, 131] width 22 height 7
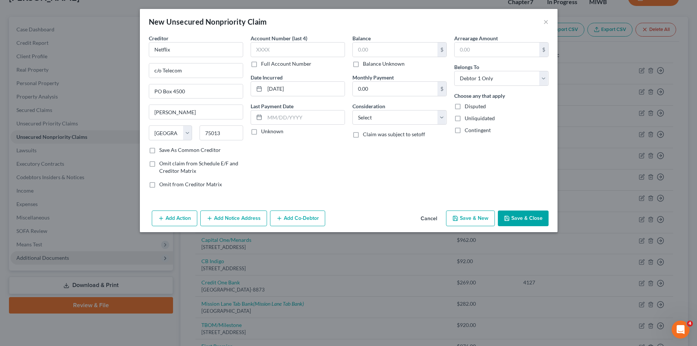
click at [264, 131] on input "Unknown" at bounding box center [266, 130] width 5 height 5
checkbox input "true"
click at [375, 47] on input "text" at bounding box center [395, 50] width 85 height 14
type input "7.00"
click at [352, 110] on select "Select Cable / Satellite Services Collection Agency Credit Card Debt Debt Couns…" at bounding box center [399, 117] width 94 height 15
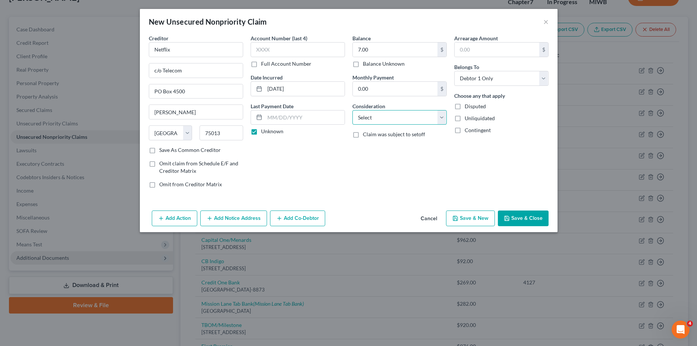
select select "0"
click option "Cable / Satellite Services" at bounding box center [0, 0] width 0 height 0
click at [475, 53] on input "text" at bounding box center [497, 50] width 85 height 14
type input "7.00"
click at [465, 117] on label "Unliquidated" at bounding box center [480, 117] width 30 height 7
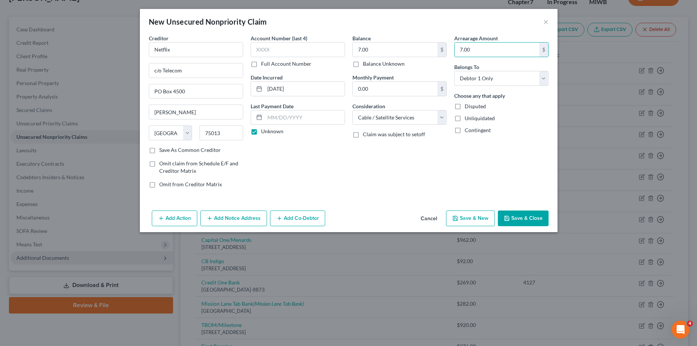
click at [468, 117] on input "Unliquidated" at bounding box center [470, 116] width 5 height 5
checkbox input "true"
click at [525, 217] on button "Save & Close" at bounding box center [523, 218] width 51 height 16
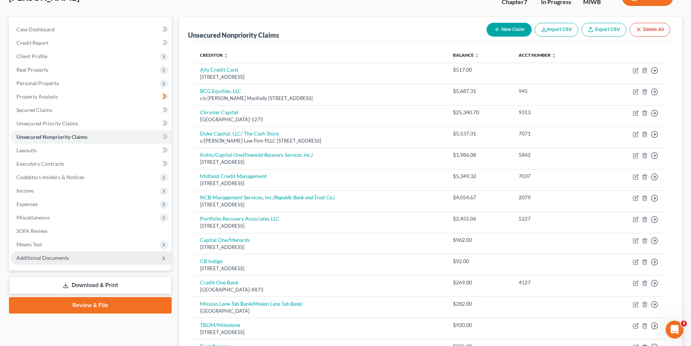
click at [504, 30] on button "New Claim" at bounding box center [508, 30] width 45 height 14
select select "0"
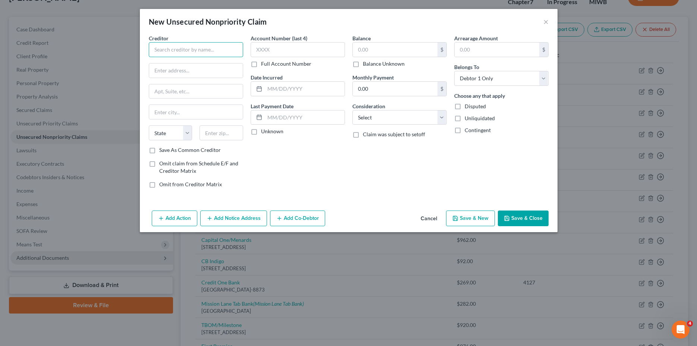
click at [205, 53] on input "text" at bounding box center [196, 49] width 94 height 15
type input "Hulu"
type input "c/o Telecom"
type input "PO Box 4500"
type input "[PERSON_NAME]"
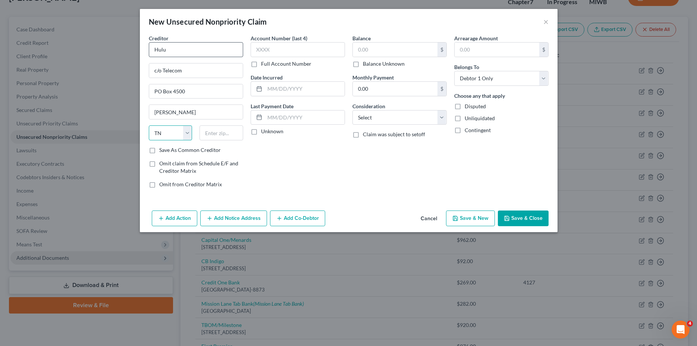
select select "45"
type input "75013"
type input "[DATE]"
click at [261, 135] on label "Unknown" at bounding box center [272, 131] width 22 height 7
click at [264, 132] on input "Unknown" at bounding box center [266, 130] width 5 height 5
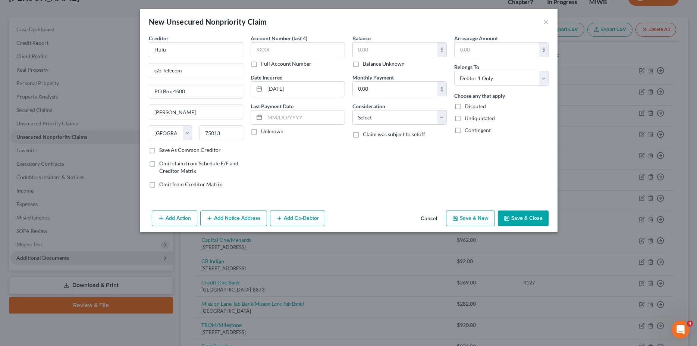
checkbox input "true"
click at [383, 51] on input "text" at bounding box center [395, 50] width 85 height 14
type input "17.00"
click at [352, 110] on select "Select Cable / Satellite Services Collection Agency Credit Card Debt Debt Couns…" at bounding box center [399, 117] width 94 height 15
select select "0"
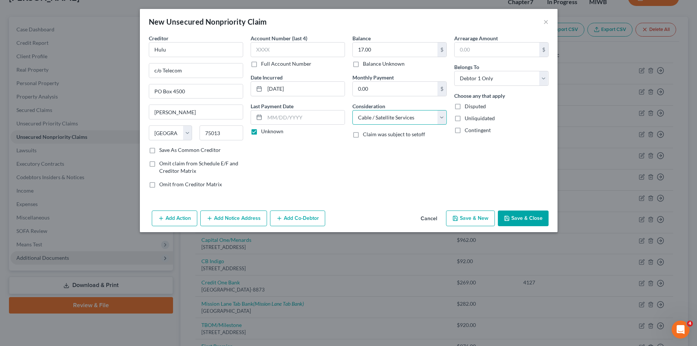
click option "Cable / Satellite Services" at bounding box center [0, 0] width 0 height 0
click at [482, 47] on input "text" at bounding box center [497, 50] width 85 height 14
type input "17.00"
click at [465, 118] on label "Unliquidated" at bounding box center [480, 117] width 30 height 7
click at [468, 118] on input "Unliquidated" at bounding box center [470, 116] width 5 height 5
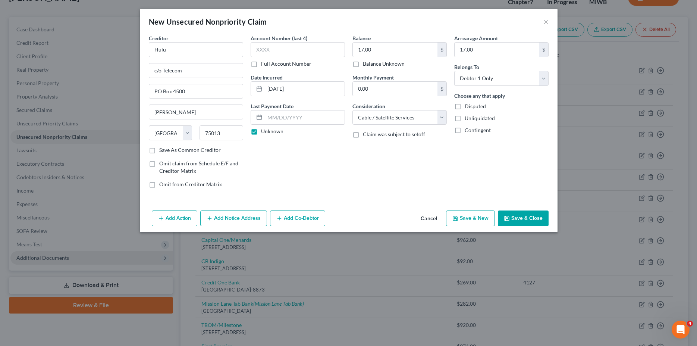
checkbox input "true"
click at [519, 219] on button "Save & Close" at bounding box center [523, 218] width 51 height 16
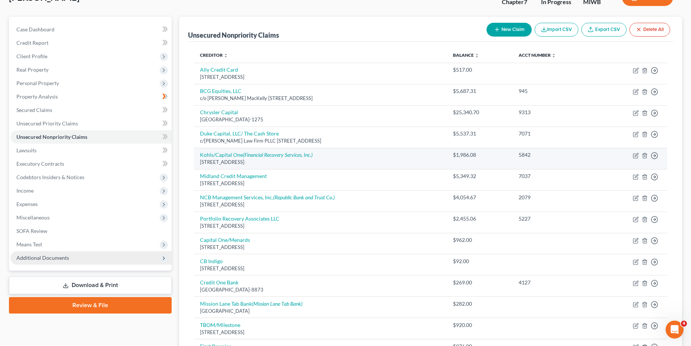
click at [334, 159] on div "[STREET_ADDRESS]" at bounding box center [320, 161] width 241 height 7
click at [634, 156] on icon "button" at bounding box center [635, 156] width 6 height 6
select select "52"
select select "2"
select select "0"
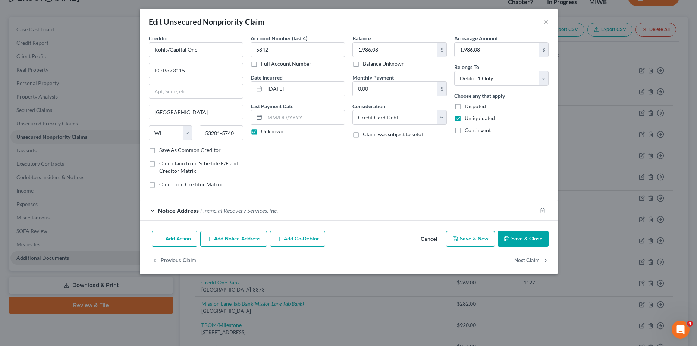
click at [223, 240] on button "Add Notice Address" at bounding box center [233, 239] width 67 height 16
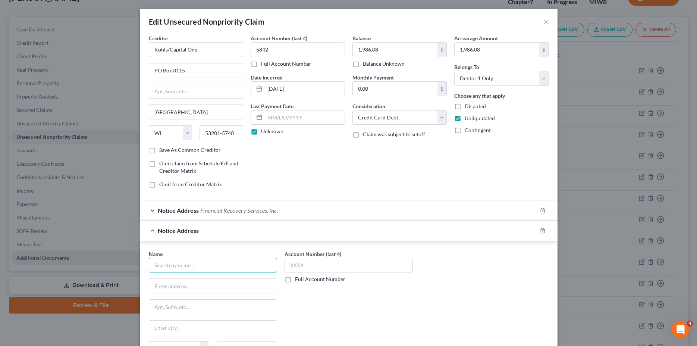
click at [191, 268] on input "text" at bounding box center [213, 265] width 128 height 15
type input "Kohls/Capital One"
type input "[STREET_ADDRESS]"
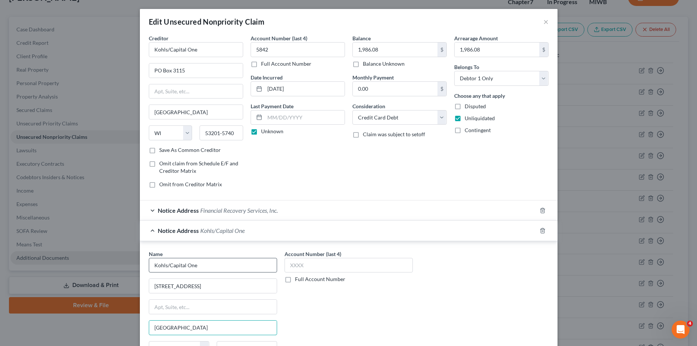
type input "[GEOGRAPHIC_DATA]"
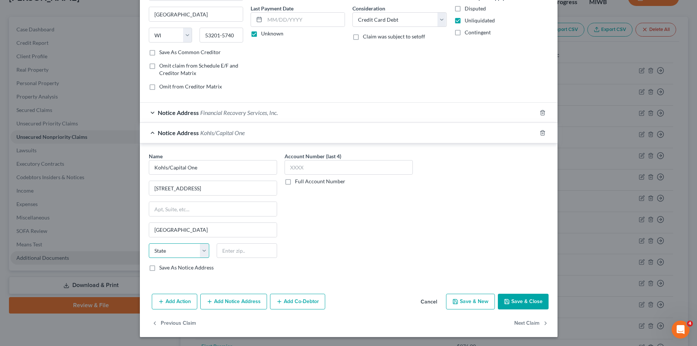
click at [149, 243] on select "State [US_STATE] AK AR AZ CA CO CT DE DC [GEOGRAPHIC_DATA] [GEOGRAPHIC_DATA] GU…" at bounding box center [179, 250] width 60 height 15
select select "52"
click option "WI" at bounding box center [0, 0] width 0 height 0
click at [230, 252] on input "text" at bounding box center [247, 250] width 60 height 15
type input "53051"
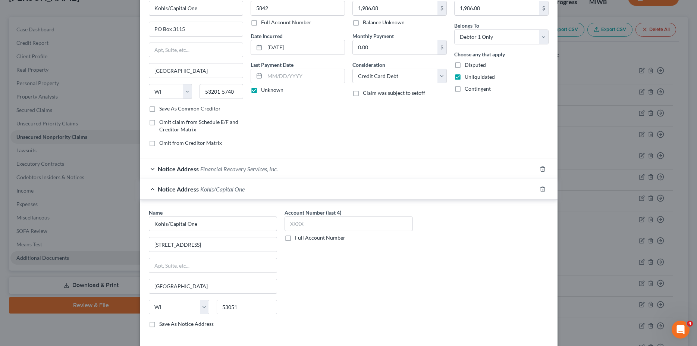
scroll to position [51, 0]
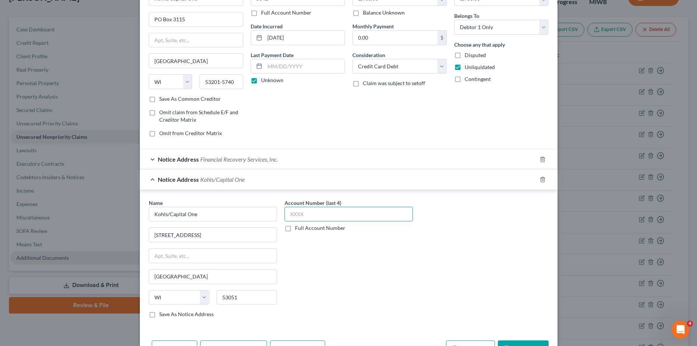
click at [312, 214] on input "text" at bounding box center [348, 214] width 128 height 15
type input "5842"
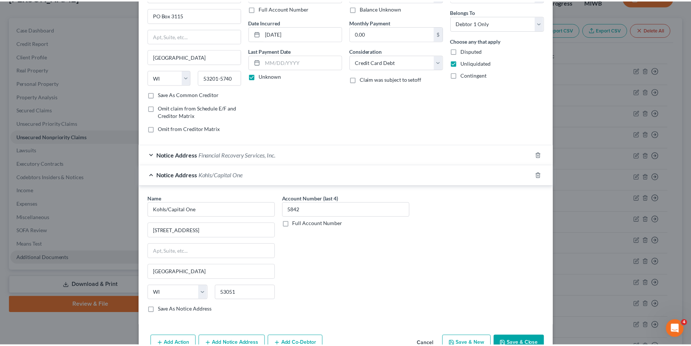
scroll to position [98, 0]
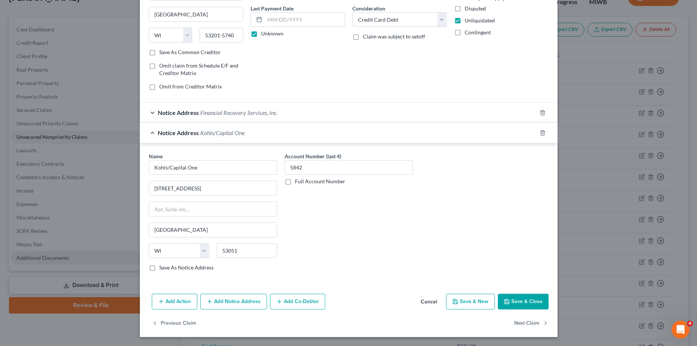
click at [518, 300] on button "Save & Close" at bounding box center [523, 301] width 51 height 16
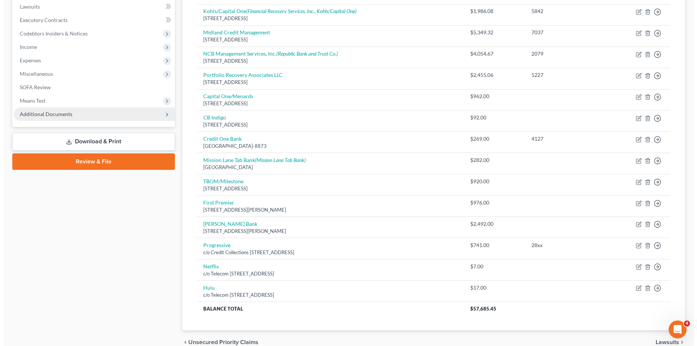
scroll to position [201, 0]
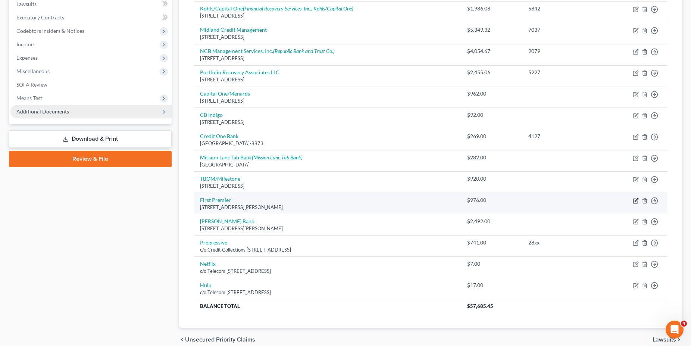
click at [635, 202] on icon "button" at bounding box center [635, 201] width 6 height 6
select select "43"
select select "2"
select select "0"
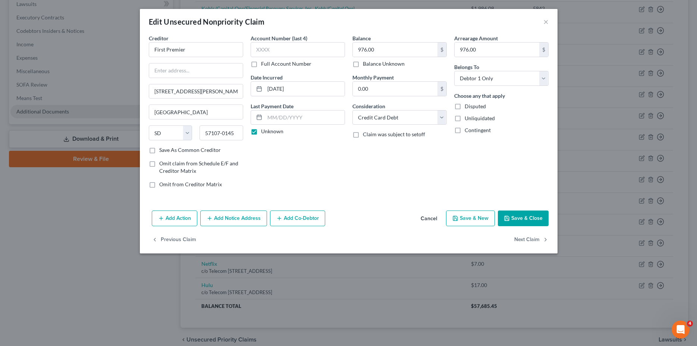
click at [222, 220] on button "Add Notice Address" at bounding box center [233, 218] width 67 height 16
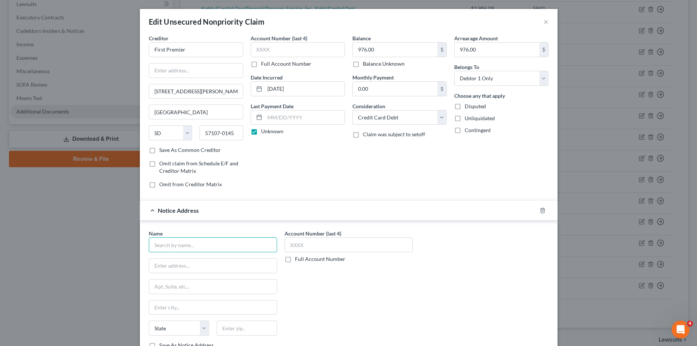
click at [189, 244] on input "text" at bounding box center [213, 244] width 128 height 15
type input "First Premier"
type input "[STREET_ADDRESS][US_STATE]"
type input "[GEOGRAPHIC_DATA]"
select select "43"
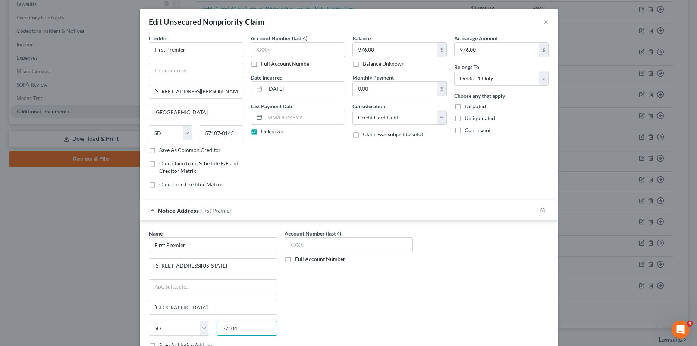
type input "57104"
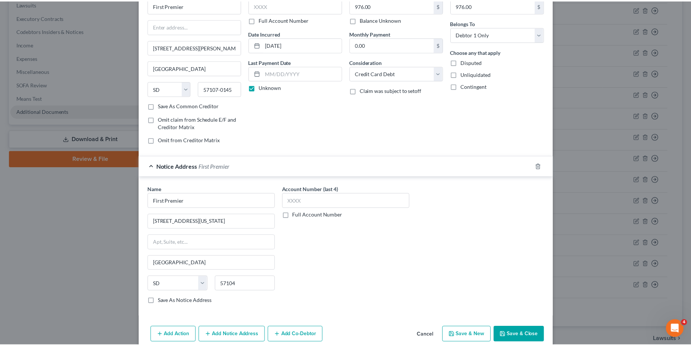
scroll to position [78, 0]
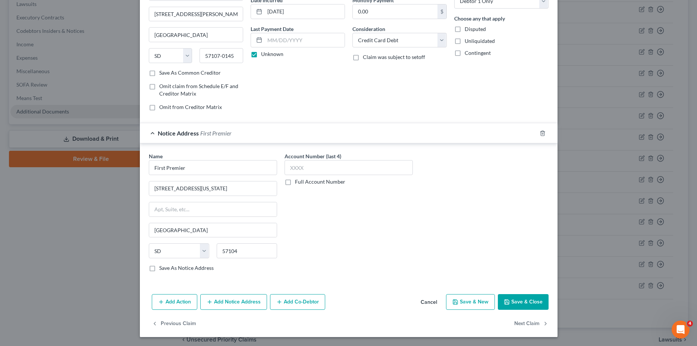
click at [513, 296] on button "Save & Close" at bounding box center [523, 302] width 51 height 16
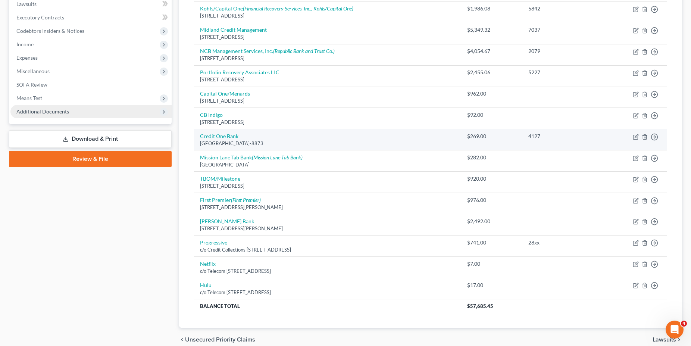
click at [336, 145] on div "[GEOGRAPHIC_DATA]-8873" at bounding box center [327, 143] width 255 height 7
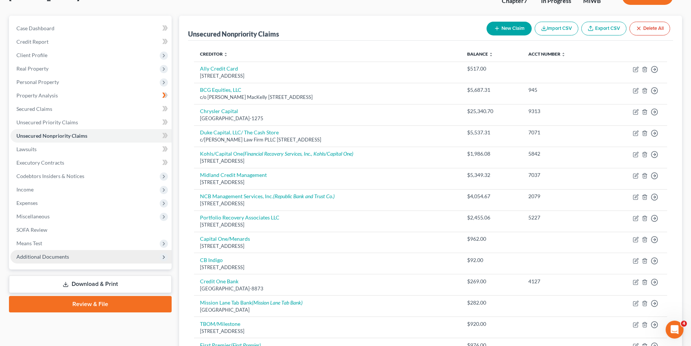
scroll to position [0, 0]
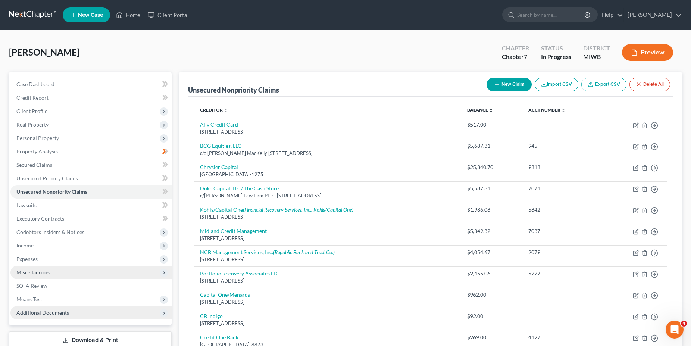
click at [56, 276] on span "Miscellaneous" at bounding box center [90, 271] width 161 height 13
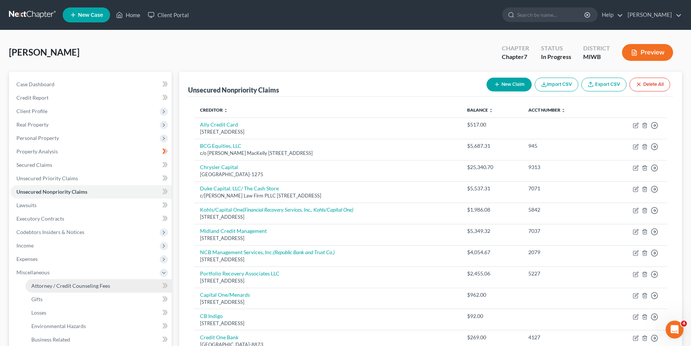
click at [69, 286] on span "Attorney / Credit Counseling Fees" at bounding box center [70, 285] width 79 height 6
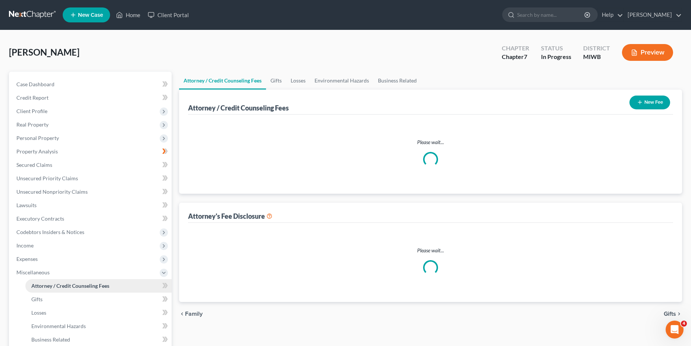
select select "0"
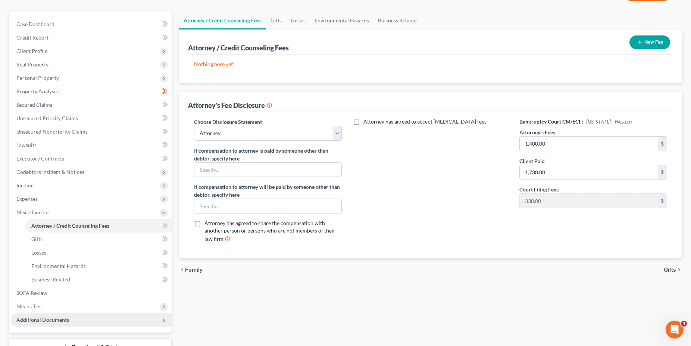
scroll to position [63, 0]
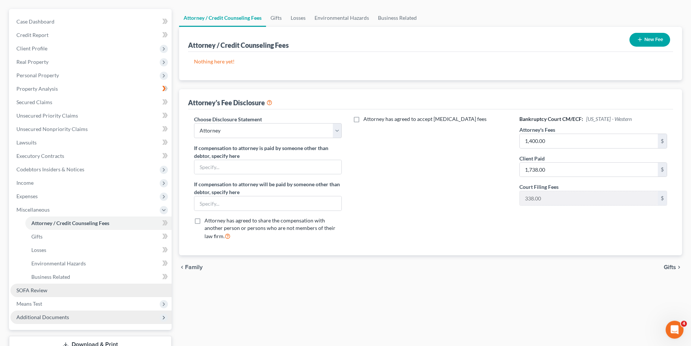
click at [32, 290] on span "SOFA Review" at bounding box center [31, 290] width 31 height 6
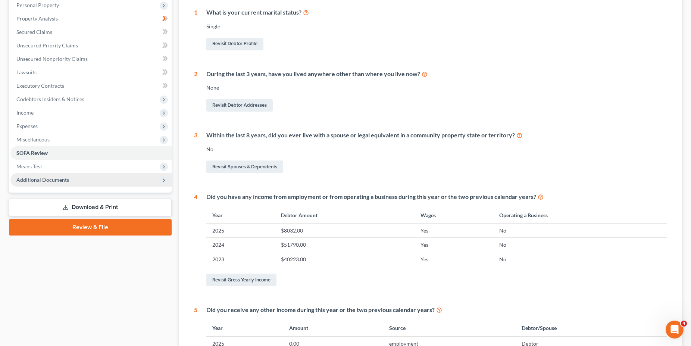
scroll to position [132, 0]
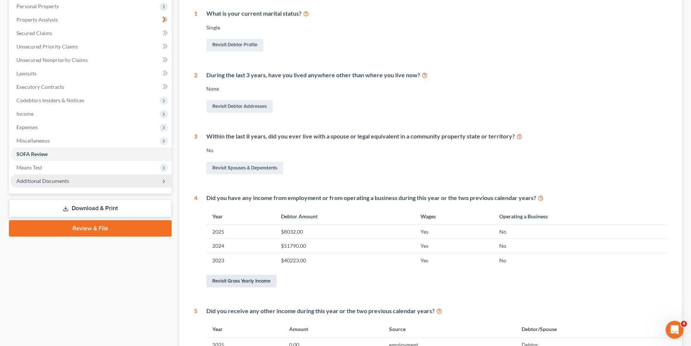
click at [249, 281] on link "Revisit Gross Yearly Income" at bounding box center [241, 280] width 70 height 13
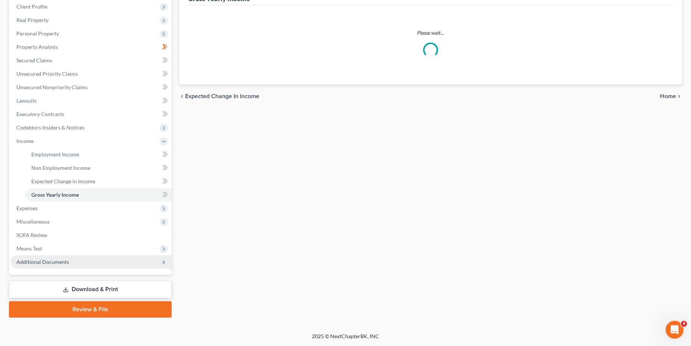
scroll to position [50, 0]
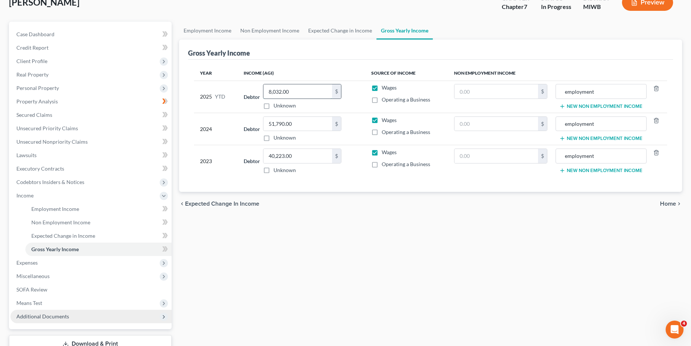
click at [300, 93] on input "8,032.00" at bounding box center [297, 91] width 69 height 14
type input "33,598.74"
click at [668, 205] on span "Home" at bounding box center [668, 204] width 16 height 6
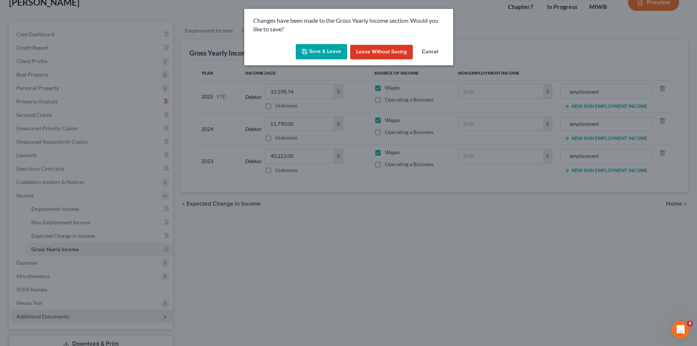
click at [322, 49] on button "Save & Leave" at bounding box center [321, 52] width 51 height 16
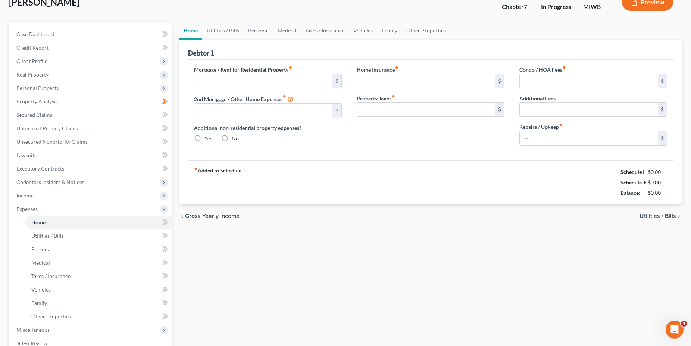
type input "529.06"
type input "200.00"
radio input "true"
type input "0.00"
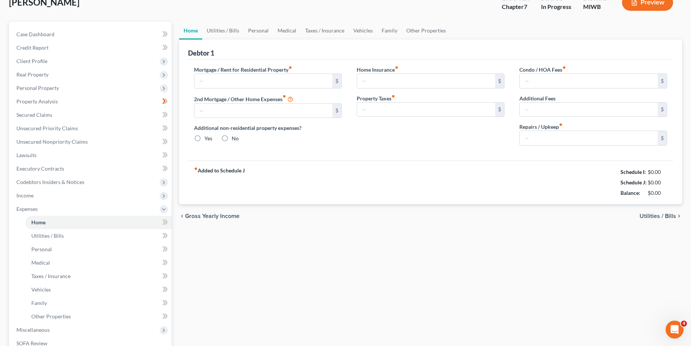
type input "0.00"
type input "300.00"
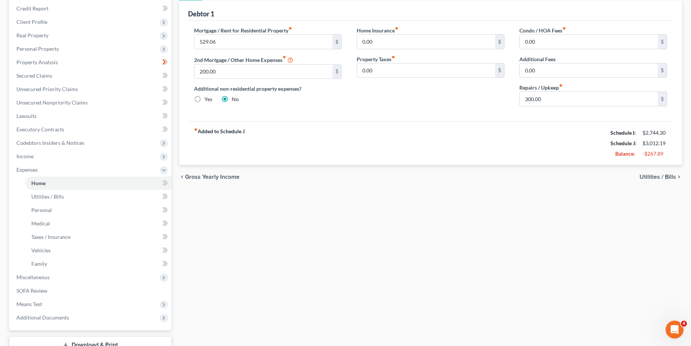
scroll to position [90, 0]
click at [34, 289] on span "SOFA Review" at bounding box center [31, 289] width 31 height 6
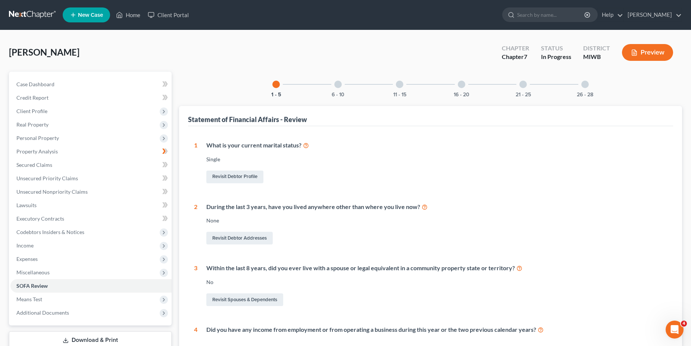
click at [376, 221] on div "None" at bounding box center [436, 220] width 460 height 7
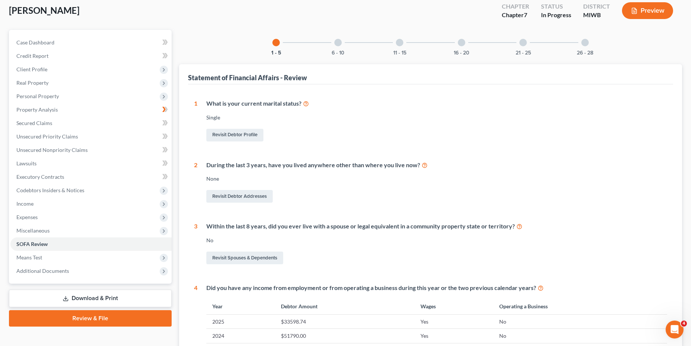
scroll to position [41, 0]
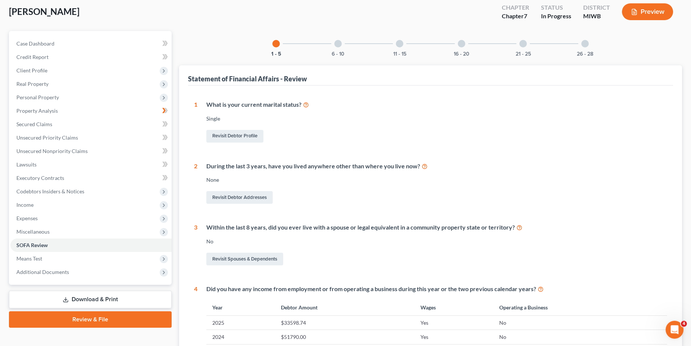
click at [337, 46] on div at bounding box center [337, 43] width 7 height 7
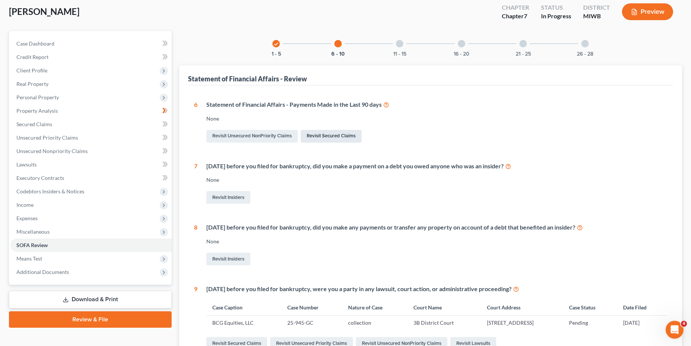
click at [333, 133] on link "Revisit Secured Claims" at bounding box center [331, 136] width 61 height 13
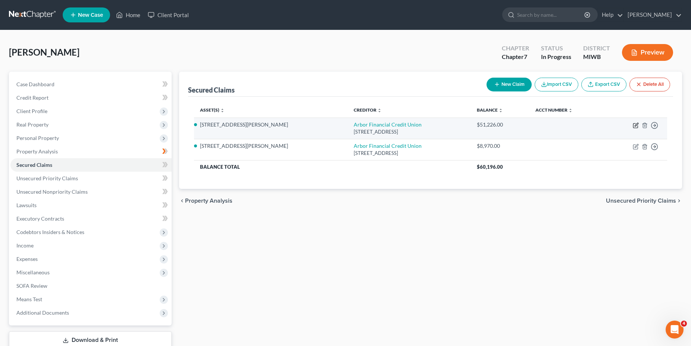
click at [635, 127] on icon "button" at bounding box center [635, 125] width 6 height 6
select select "23"
select select "4"
select select "2"
select select "0"
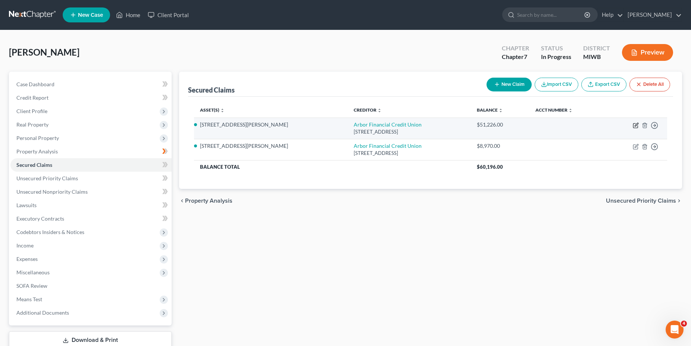
select select "0"
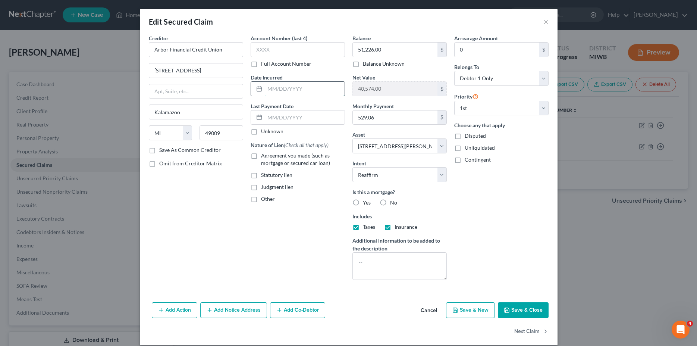
click at [303, 89] on input "text" at bounding box center [305, 89] width 80 height 14
type input "[DATE]"
click at [305, 117] on input "text" at bounding box center [305, 117] width 80 height 14
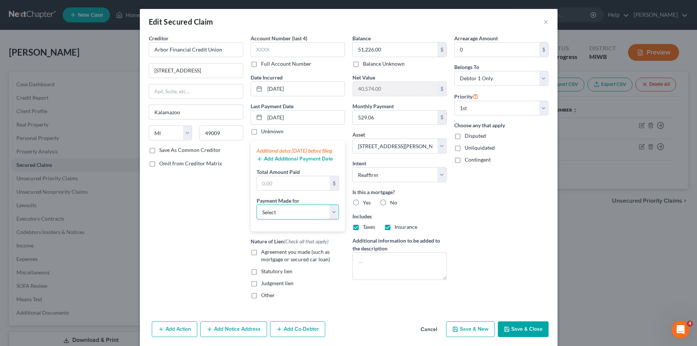
click at [257, 204] on select "Select Car Credit Card Loan Repayment Mortgage Other Suppliers Or Vendors" at bounding box center [298, 211] width 82 height 15
click option "Mortgage" at bounding box center [0, 0] width 0 height 0
click at [277, 189] on input "text" at bounding box center [293, 183] width 73 height 14
click at [521, 336] on button "Save & Close" at bounding box center [523, 329] width 51 height 16
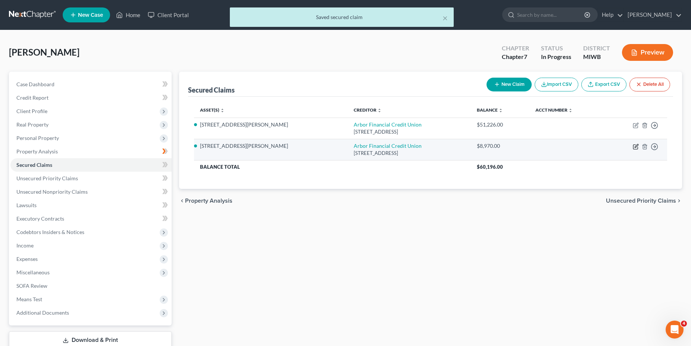
click at [634, 148] on icon "button" at bounding box center [635, 147] width 6 height 6
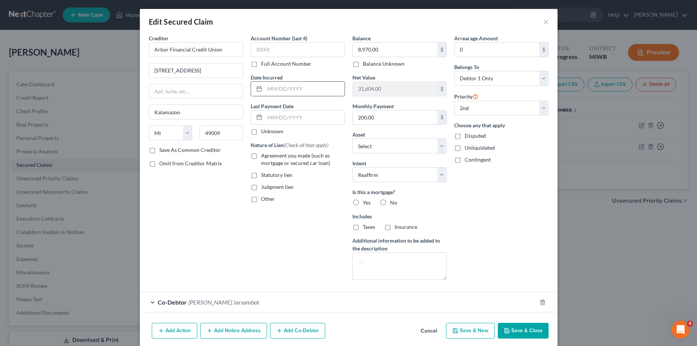
click at [304, 89] on input "text" at bounding box center [305, 89] width 80 height 14
click at [308, 117] on input "text" at bounding box center [305, 117] width 80 height 14
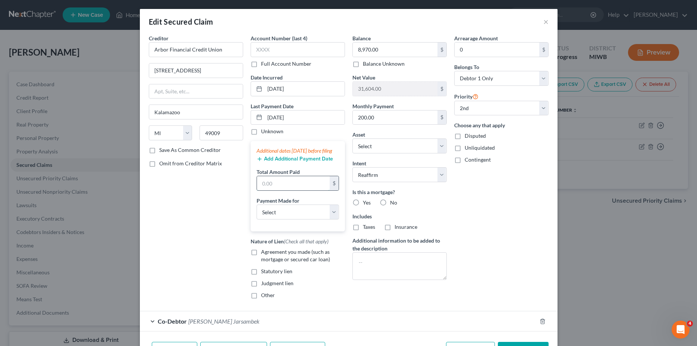
click at [280, 190] on input "text" at bounding box center [293, 183] width 73 height 14
click at [257, 204] on select "Select Car Credit Card Loan Repayment Mortgage Other Suppliers Or Vendors" at bounding box center [298, 211] width 82 height 15
click option "Mortgage" at bounding box center [0, 0] width 0 height 0
click at [261, 260] on label "Agreement you made (such as mortgage or secured car loan)" at bounding box center [303, 255] width 84 height 15
click at [264, 253] on input "Agreement you made (such as mortgage or secured car loan)" at bounding box center [266, 250] width 5 height 5
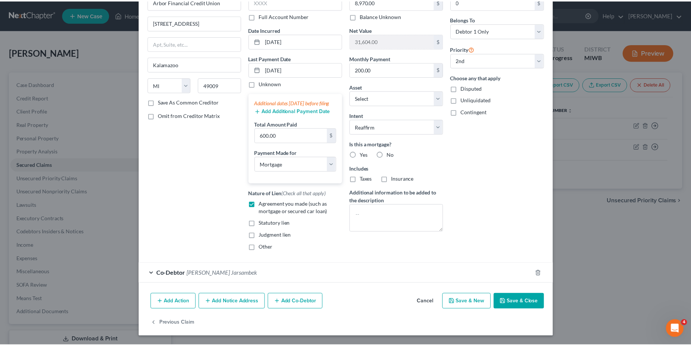
scroll to position [56, 0]
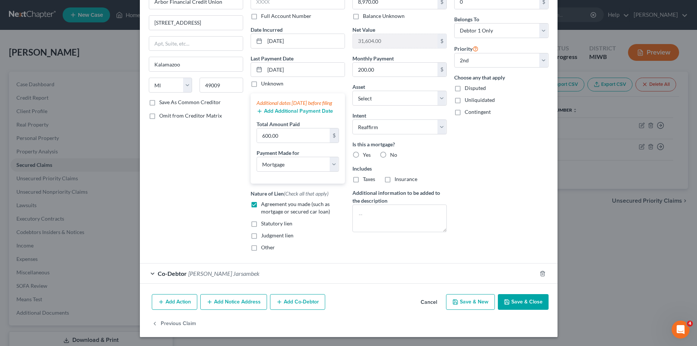
click at [522, 298] on button "Save & Close" at bounding box center [523, 302] width 51 height 16
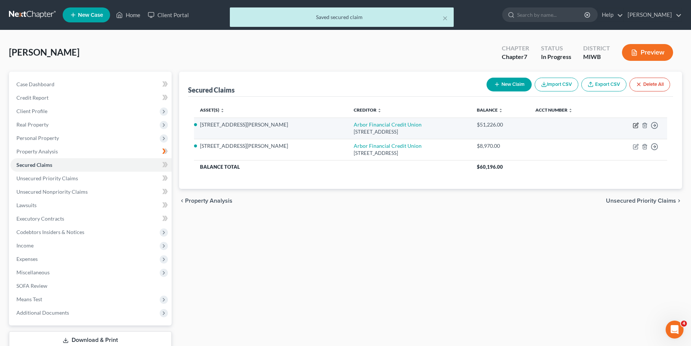
click at [634, 125] on icon "button" at bounding box center [635, 125] width 6 height 6
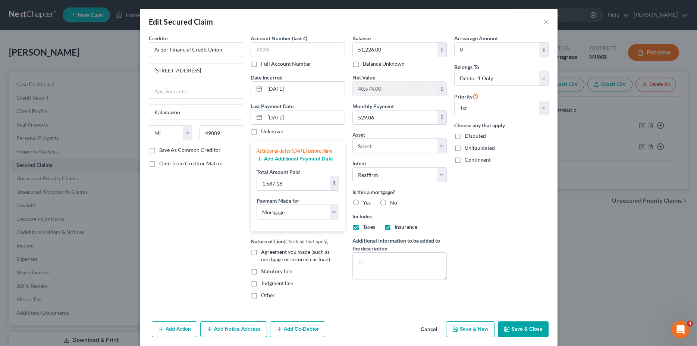
click at [261, 260] on label "Agreement you made (such as mortgage or secured car loan)" at bounding box center [303, 255] width 84 height 15
click at [264, 253] on input "Agreement you made (such as mortgage or secured car loan)" at bounding box center [266, 250] width 5 height 5
click at [524, 337] on button "Save & Close" at bounding box center [523, 329] width 51 height 16
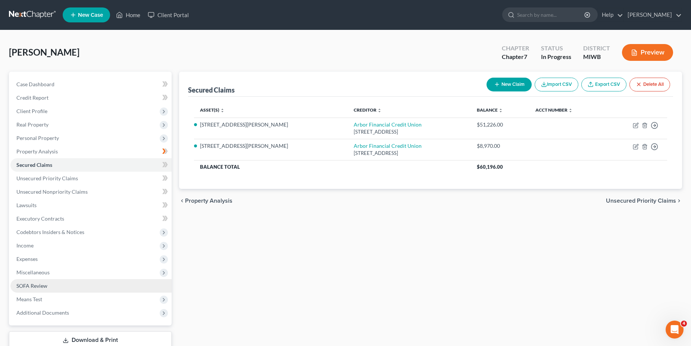
click at [37, 287] on span "SOFA Review" at bounding box center [31, 285] width 31 height 6
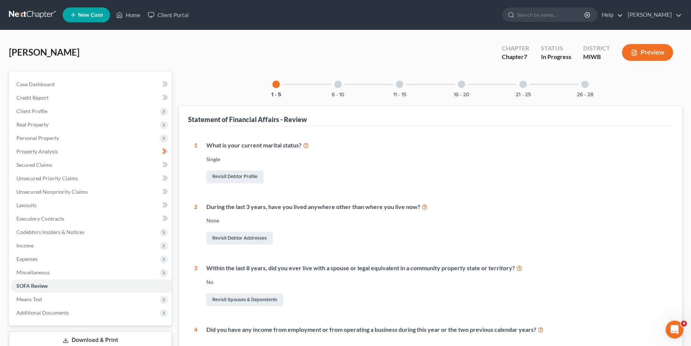
click at [335, 87] on div at bounding box center [337, 84] width 7 height 7
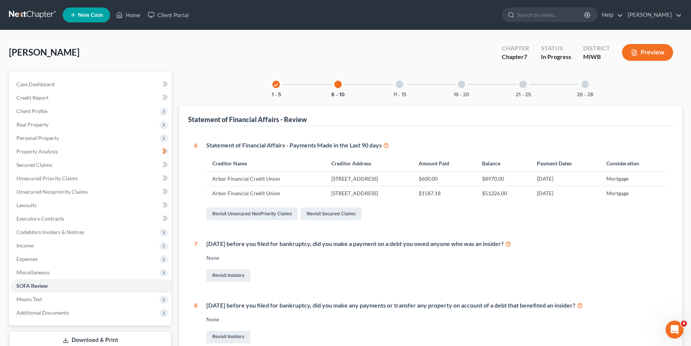
drag, startPoint x: 689, startPoint y: 194, endPoint x: 690, endPoint y: 209, distance: 15.3
click at [690, 209] on div "[PERSON_NAME] Upgraded Chapter Chapter 7 Status In Progress District MIWB Previ…" at bounding box center [345, 293] width 691 height 526
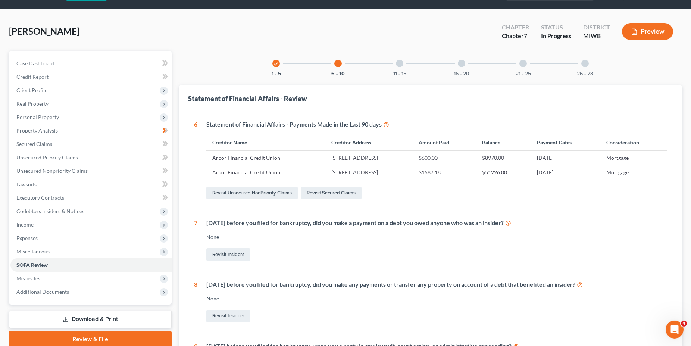
scroll to position [20, 0]
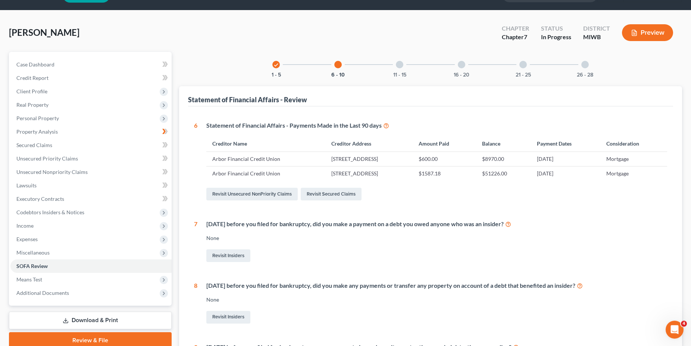
click at [400, 64] on div at bounding box center [399, 64] width 7 height 7
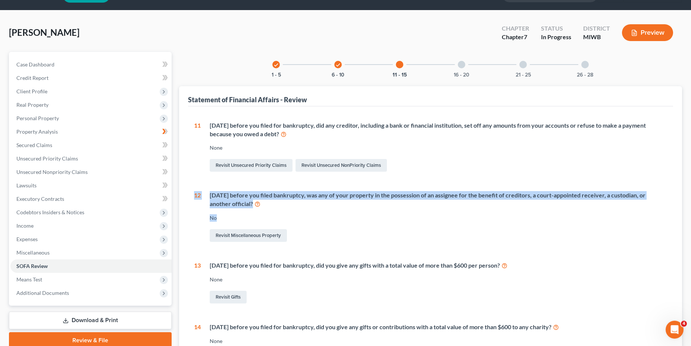
scroll to position [19, 0]
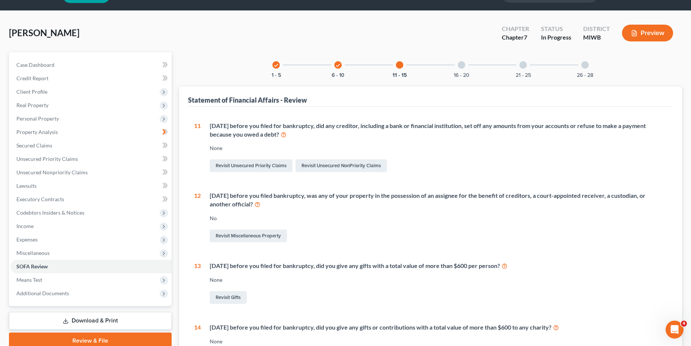
drag, startPoint x: 484, startPoint y: 164, endPoint x: 620, endPoint y: 239, distance: 155.2
click at [620, 239] on div "11 [DATE] before you filed for bankruptcy, did any creditor, including a bank o…" at bounding box center [430, 275] width 473 height 306
click at [620, 239] on div "Revisit Miscellaneous Property" at bounding box center [438, 236] width 457 height 16
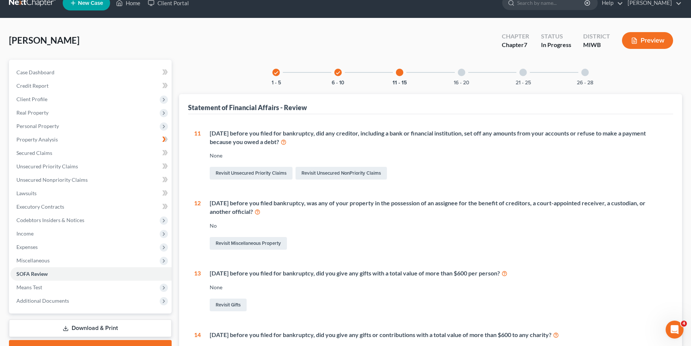
scroll to position [0, 0]
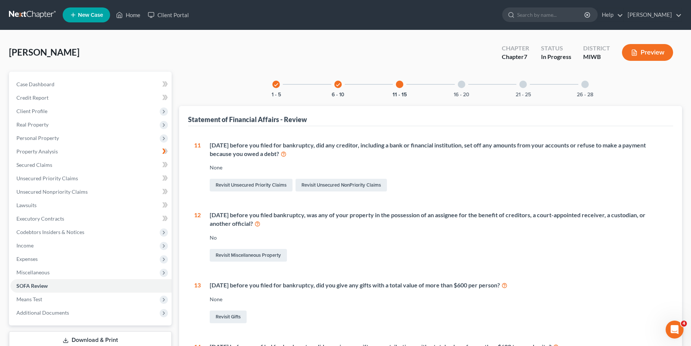
click at [460, 84] on div at bounding box center [461, 84] width 7 height 7
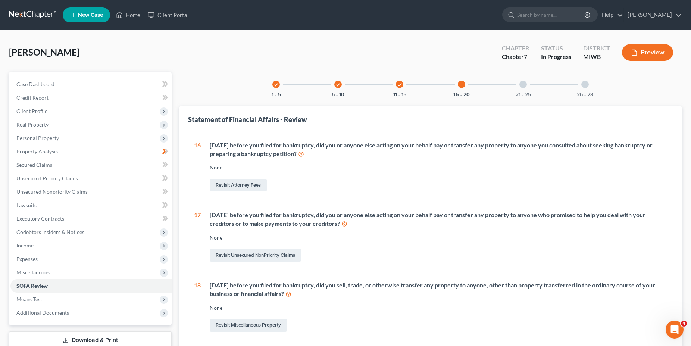
click at [525, 83] on div at bounding box center [522, 84] width 7 height 7
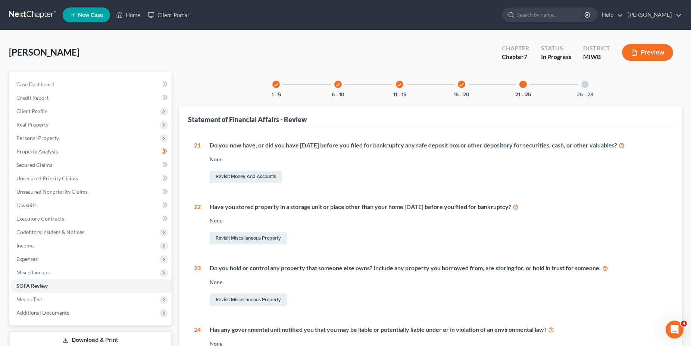
click at [583, 82] on div at bounding box center [584, 84] width 7 height 7
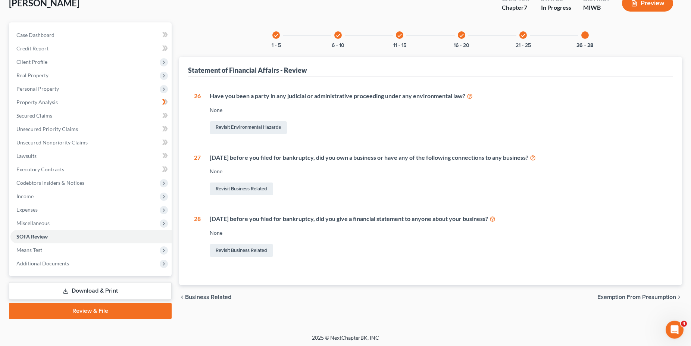
scroll to position [50, 0]
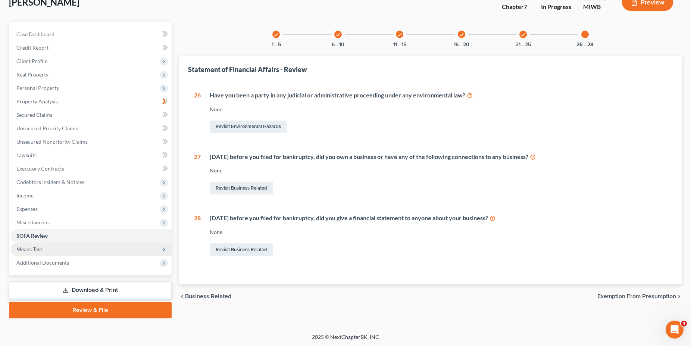
click at [63, 250] on span "Means Test" at bounding box center [90, 248] width 161 height 13
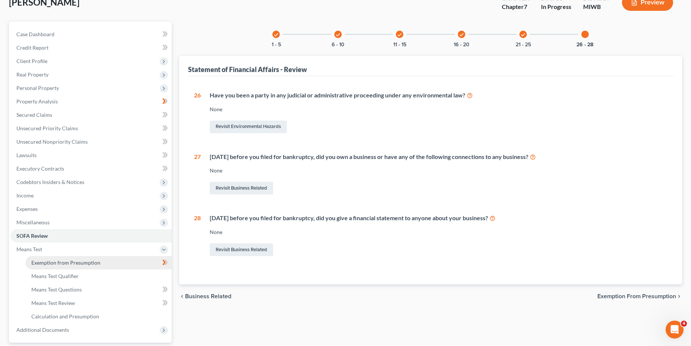
click at [94, 261] on span "Exemption from Presumption" at bounding box center [65, 262] width 69 height 6
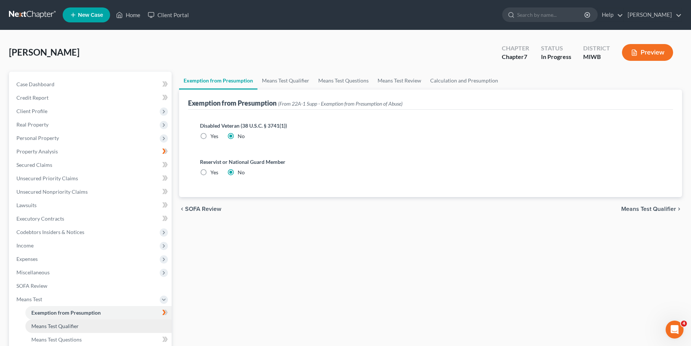
click at [75, 325] on span "Means Test Qualifier" at bounding box center [54, 326] width 47 height 6
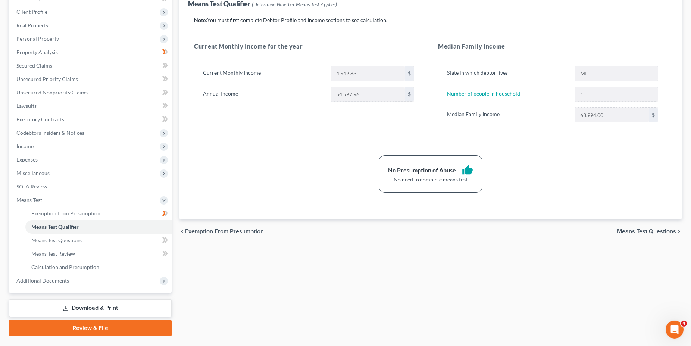
scroll to position [102, 0]
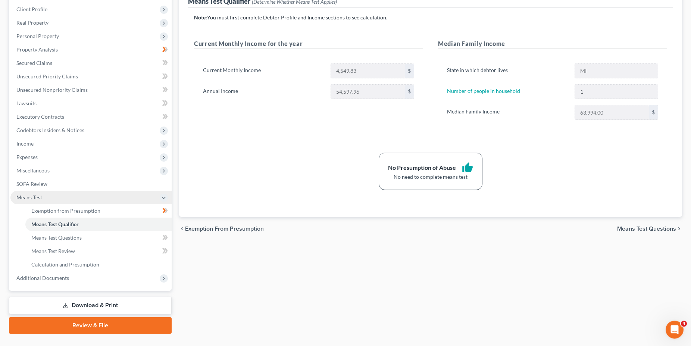
click at [160, 196] on icon at bounding box center [164, 198] width 8 height 8
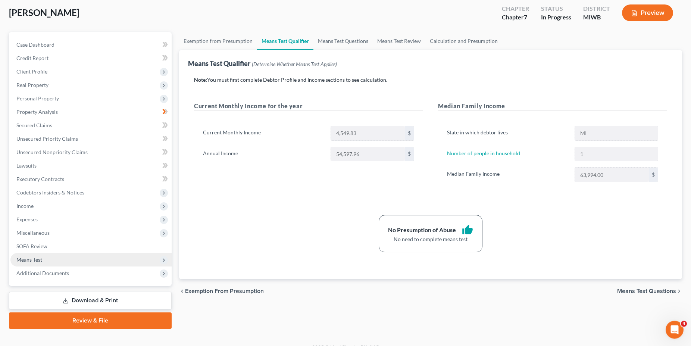
scroll to position [50, 0]
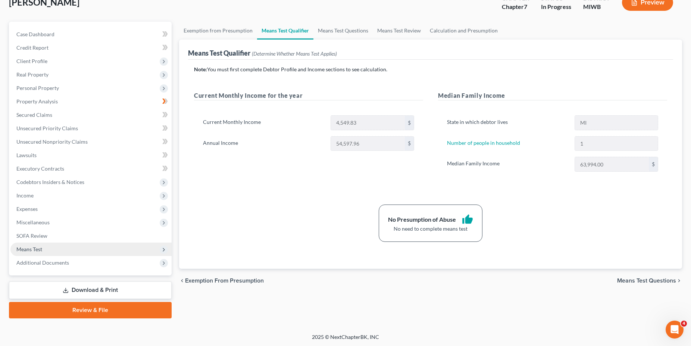
click at [119, 289] on link "Download & Print" at bounding box center [90, 290] width 163 height 18
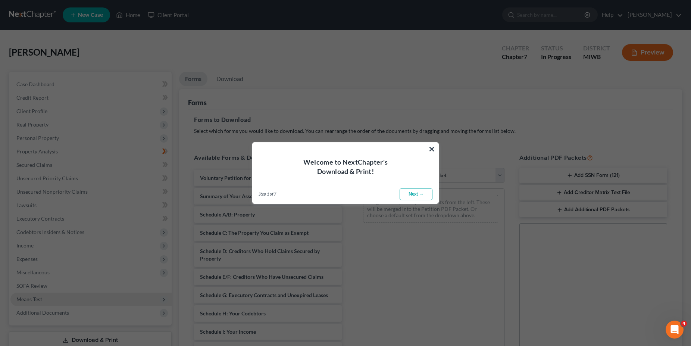
click at [413, 195] on link "Next →" at bounding box center [415, 194] width 33 height 12
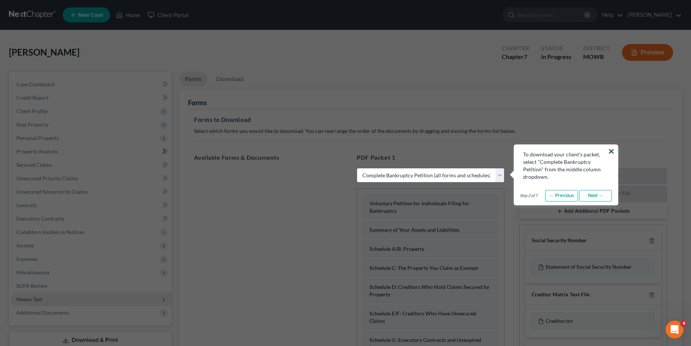
click at [594, 195] on link "Next →" at bounding box center [595, 196] width 33 height 12
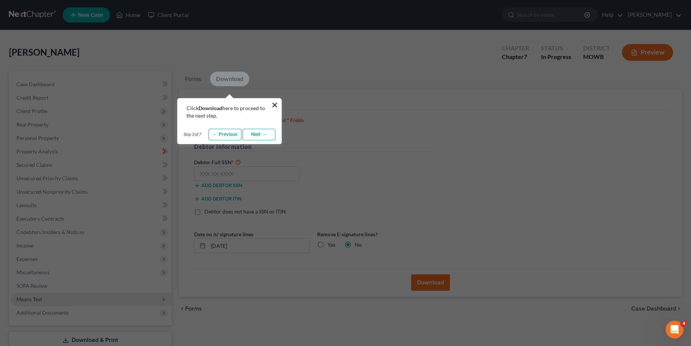
click at [228, 131] on link "← Previous" at bounding box center [224, 135] width 33 height 12
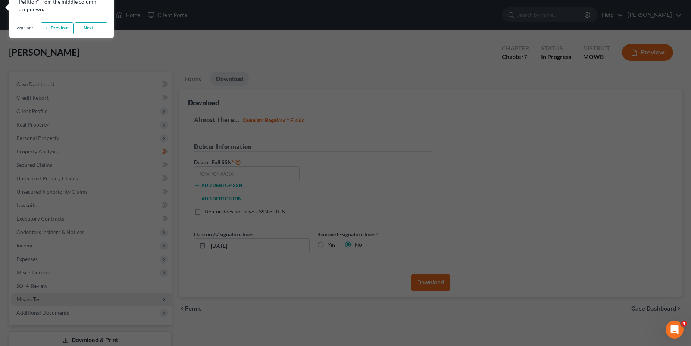
click at [60, 29] on link "← Previous" at bounding box center [57, 28] width 33 height 12
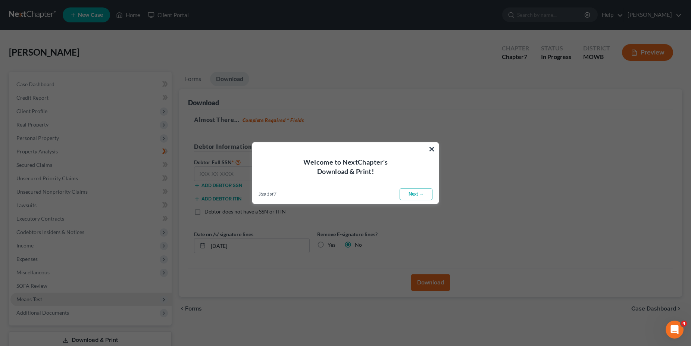
click at [414, 192] on link "Next →" at bounding box center [415, 194] width 33 height 12
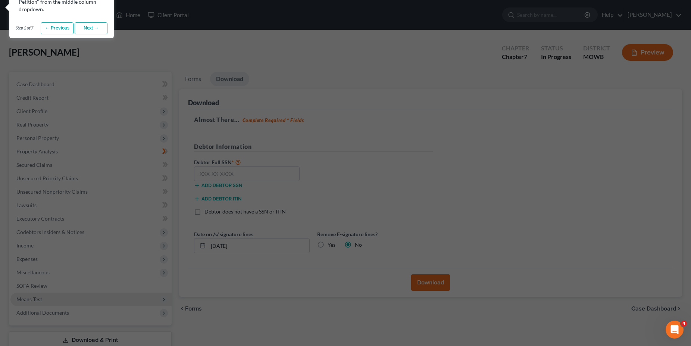
click at [57, 25] on link "← Previous" at bounding box center [57, 28] width 33 height 12
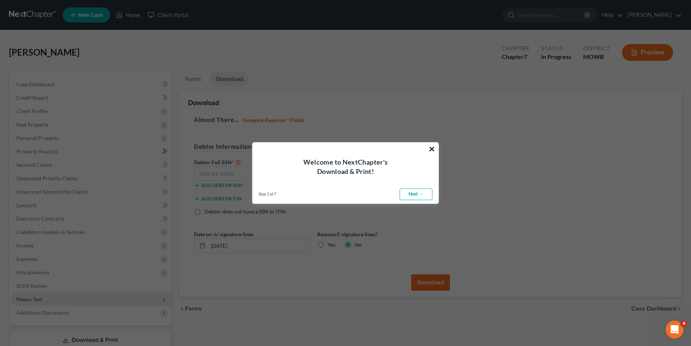
click at [430, 150] on button "×" at bounding box center [431, 149] width 7 height 12
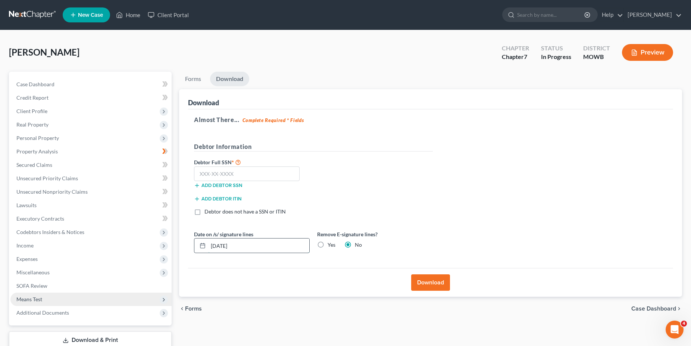
click at [225, 246] on input "[DATE]" at bounding box center [258, 245] width 101 height 14
click at [240, 174] on input "text" at bounding box center [247, 173] width 106 height 15
click at [427, 282] on button "Download" at bounding box center [430, 282] width 39 height 16
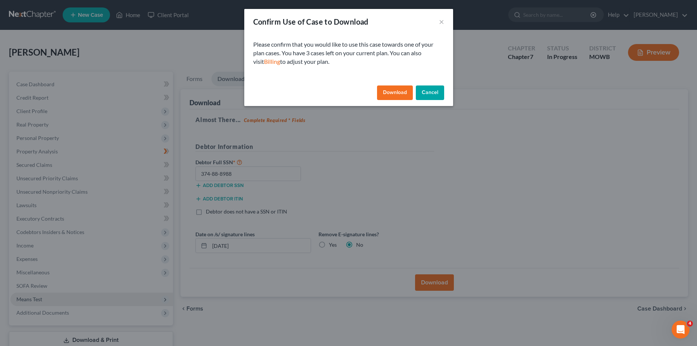
click at [389, 90] on button "Download" at bounding box center [395, 92] width 36 height 15
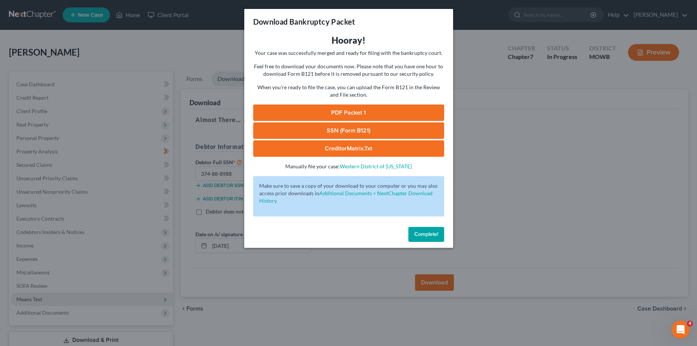
click at [361, 128] on link "SSN (Form B121)" at bounding box center [348, 130] width 191 height 16
click at [369, 109] on link "PDF Packet 1" at bounding box center [348, 112] width 191 height 16
click at [425, 235] on span "Complete!" at bounding box center [426, 234] width 24 height 6
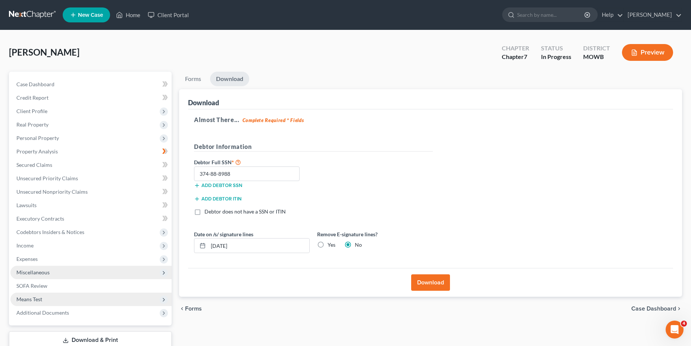
click at [69, 271] on span "Miscellaneous" at bounding box center [90, 271] width 161 height 13
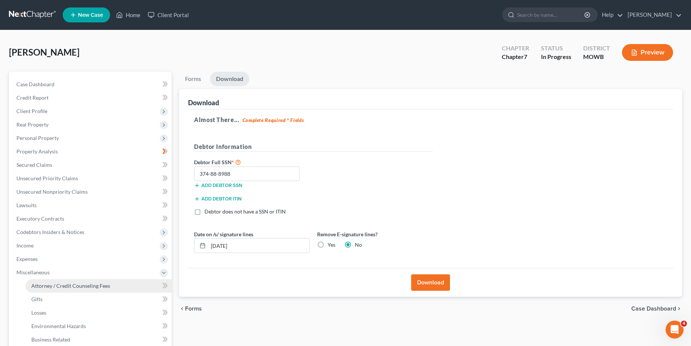
click at [78, 285] on span "Attorney / Credit Counseling Fees" at bounding box center [70, 285] width 79 height 6
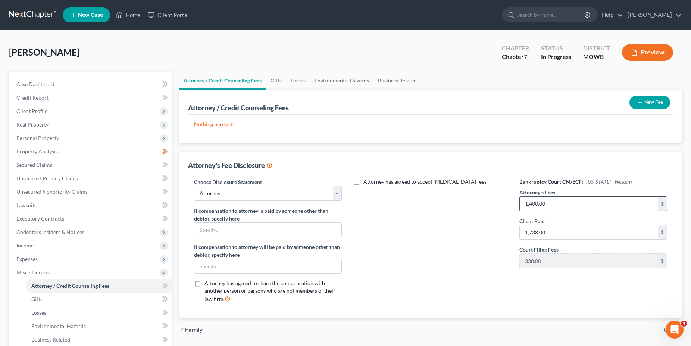
click at [548, 204] on input "1,400.00" at bounding box center [588, 204] width 138 height 14
click at [54, 299] on link "Gifts" at bounding box center [98, 298] width 146 height 13
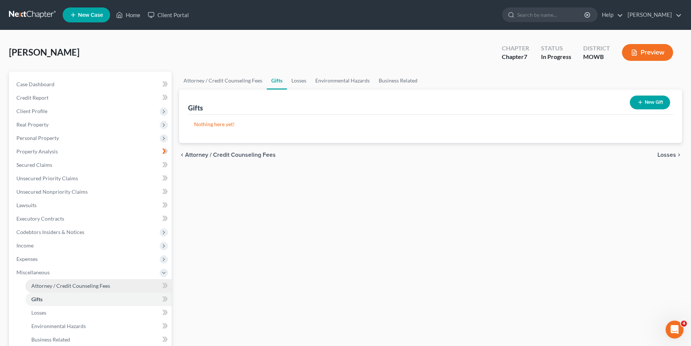
click at [57, 289] on link "Attorney / Credit Counseling Fees" at bounding box center [98, 285] width 146 height 13
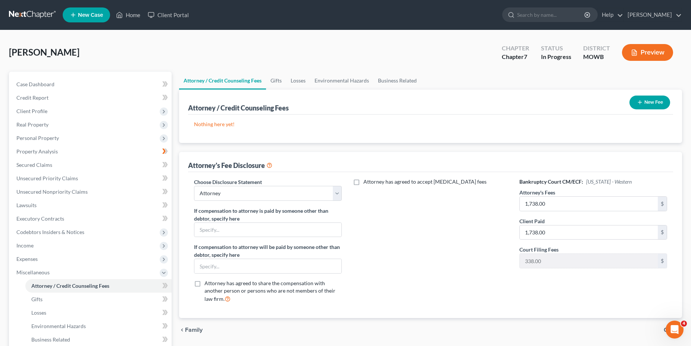
click at [649, 50] on button "Preview" at bounding box center [647, 52] width 51 height 17
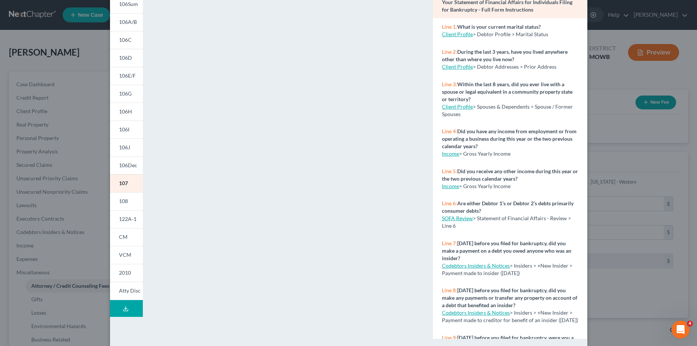
scroll to position [70, 0]
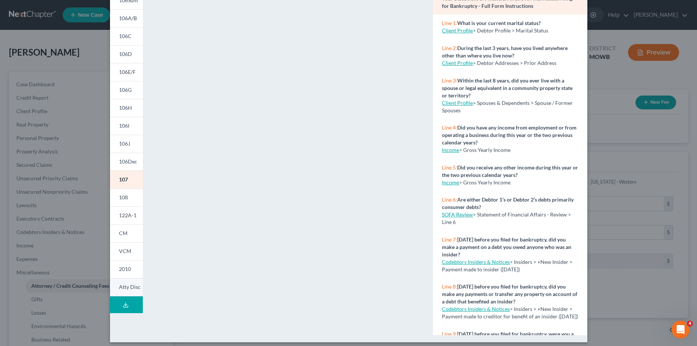
click at [123, 288] on span "Atty Disc" at bounding box center [130, 286] width 22 height 6
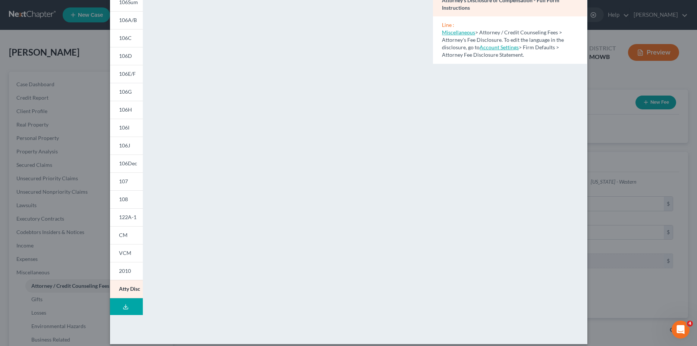
scroll to position [0, 0]
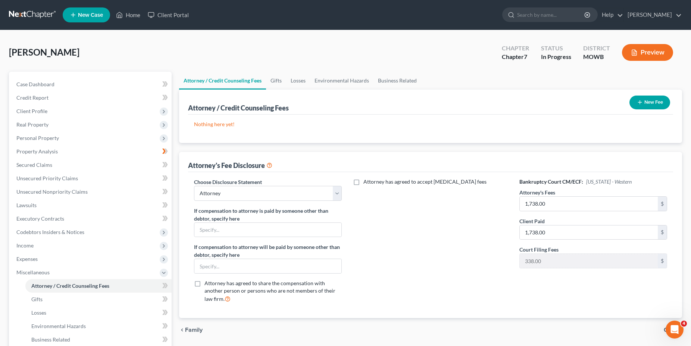
drag, startPoint x: 693, startPoint y: 186, endPoint x: 692, endPoint y: 170, distance: 15.7
click at [644, 54] on button "Preview" at bounding box center [647, 52] width 51 height 17
drag, startPoint x: 693, startPoint y: 243, endPoint x: 696, endPoint y: 324, distance: 81.0
click at [649, 46] on button "Preview" at bounding box center [647, 52] width 51 height 17
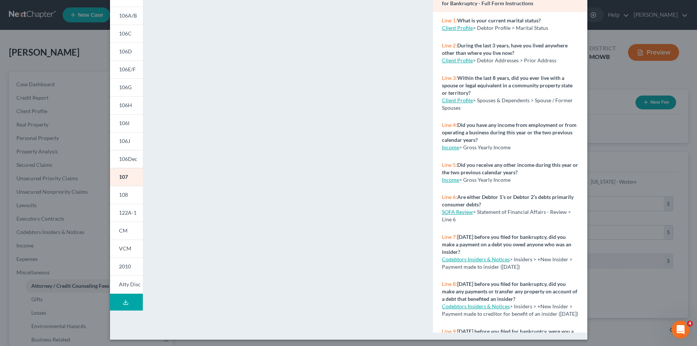
scroll to position [73, 0]
click at [121, 285] on span "Atty Disc" at bounding box center [130, 283] width 22 height 6
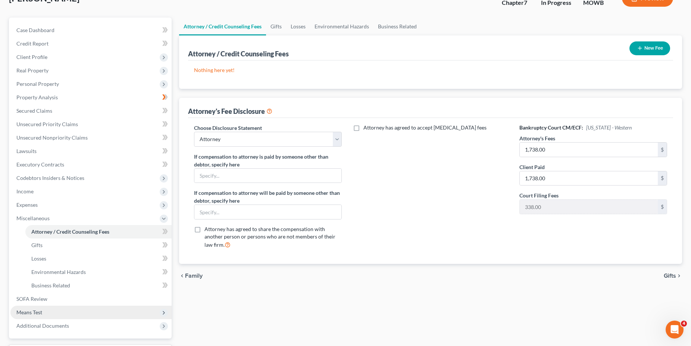
scroll to position [117, 0]
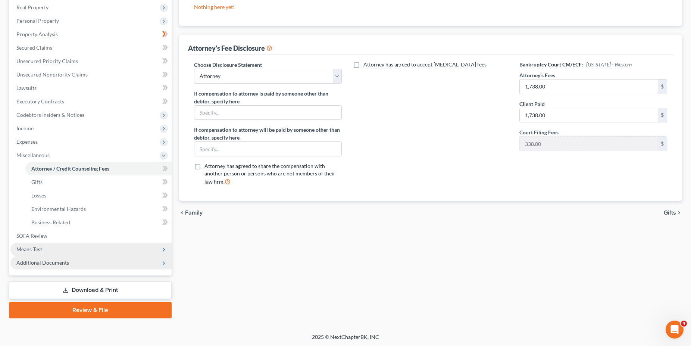
click at [61, 265] on span "Additional Documents" at bounding box center [42, 262] width 53 height 6
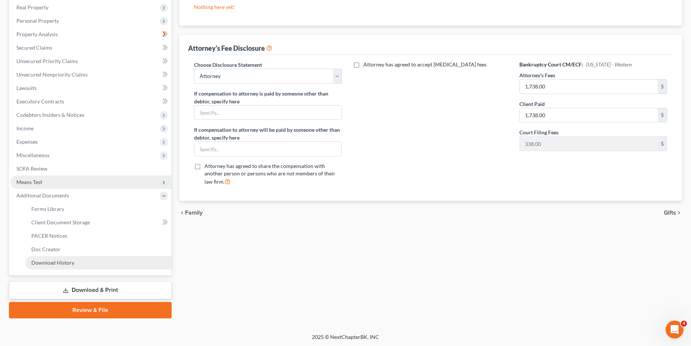
click at [62, 260] on span "Download History" at bounding box center [52, 262] width 43 height 6
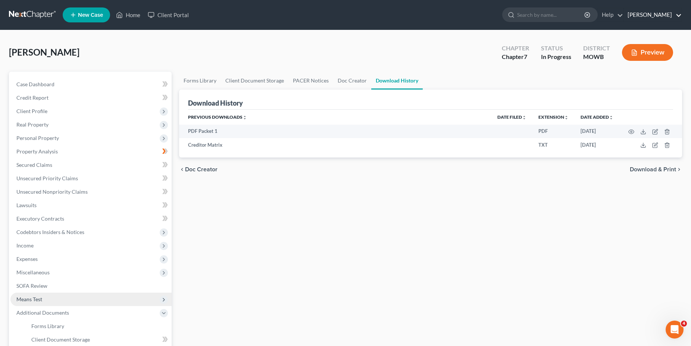
click at [657, 14] on link "[PERSON_NAME]" at bounding box center [652, 14] width 58 height 13
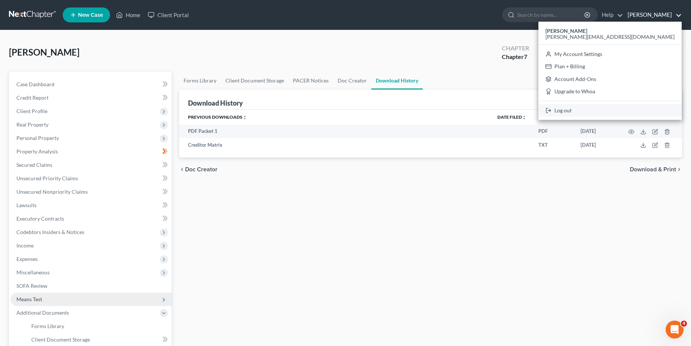
click at [551, 111] on icon at bounding box center [548, 110] width 6 height 9
